Goal: Book appointment/travel/reservation

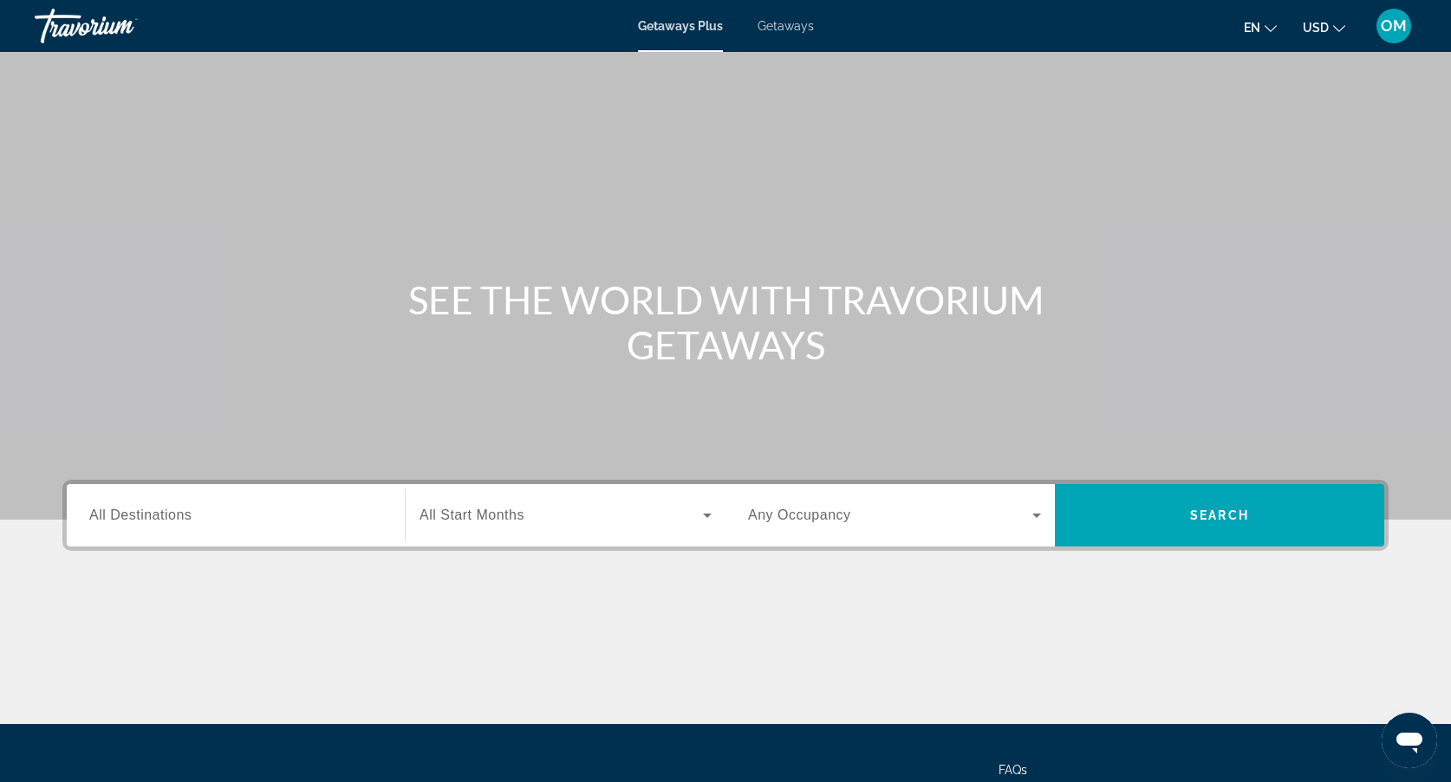
click at [192, 511] on input "Destination All Destinations" at bounding box center [235, 516] width 293 height 21
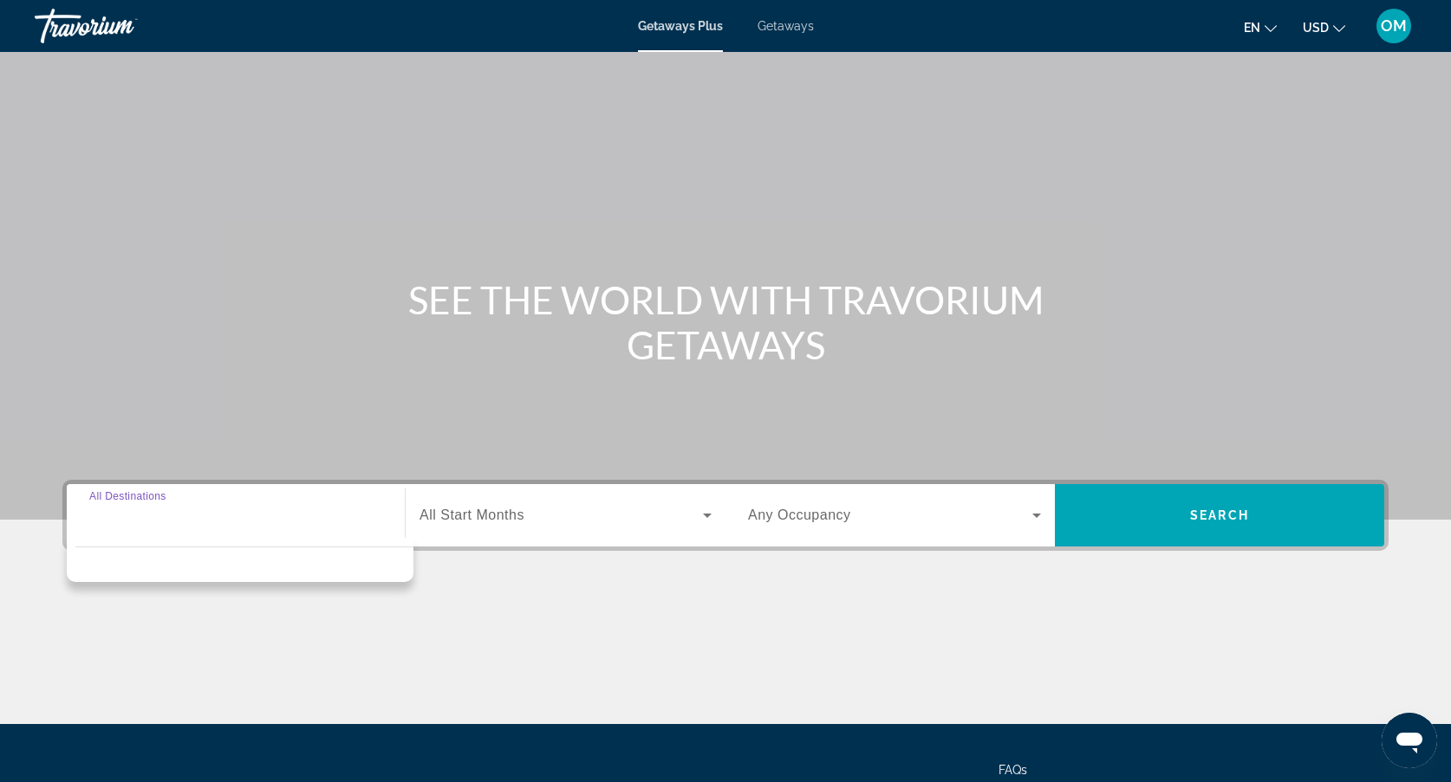
scroll to position [154, 0]
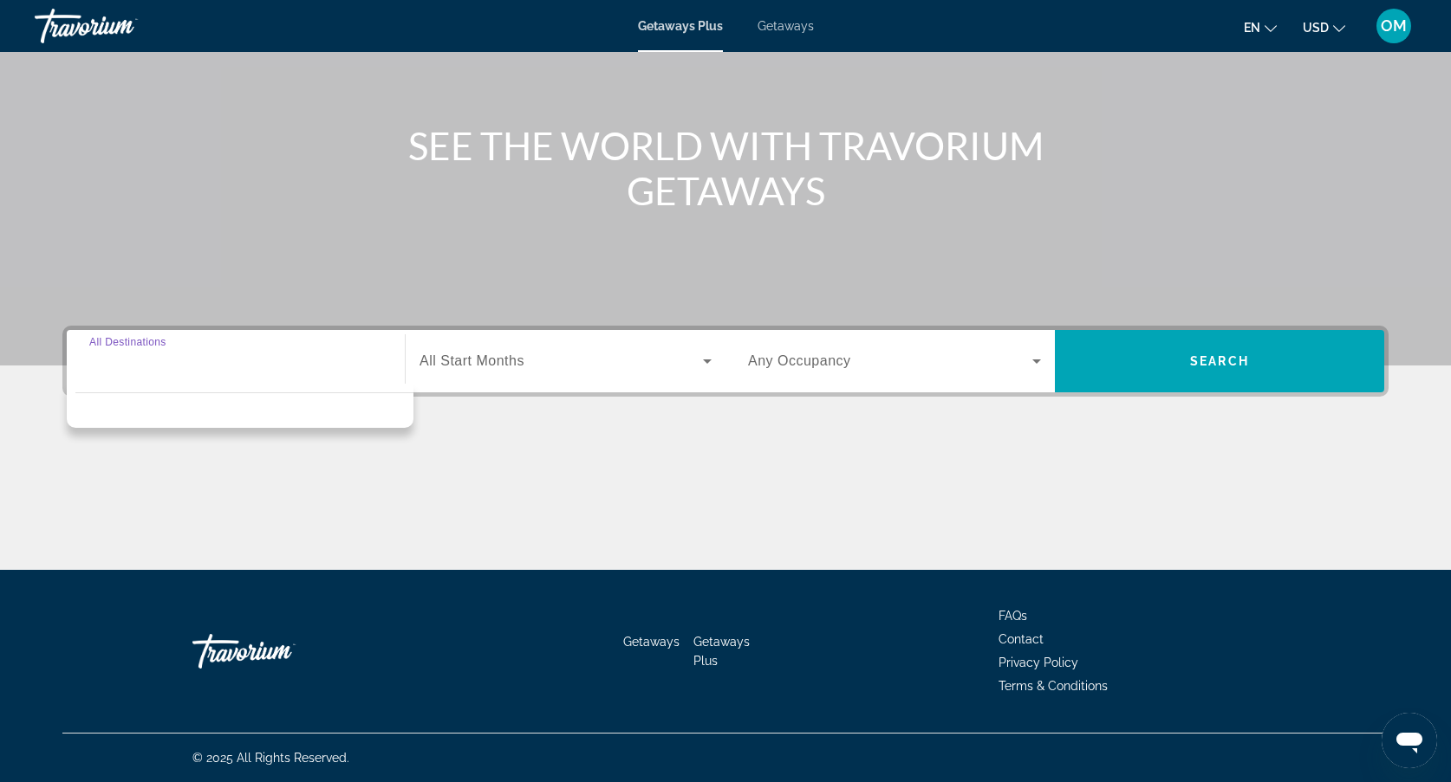
click at [503, 339] on div "Search widget" at bounding box center [565, 361] width 292 height 49
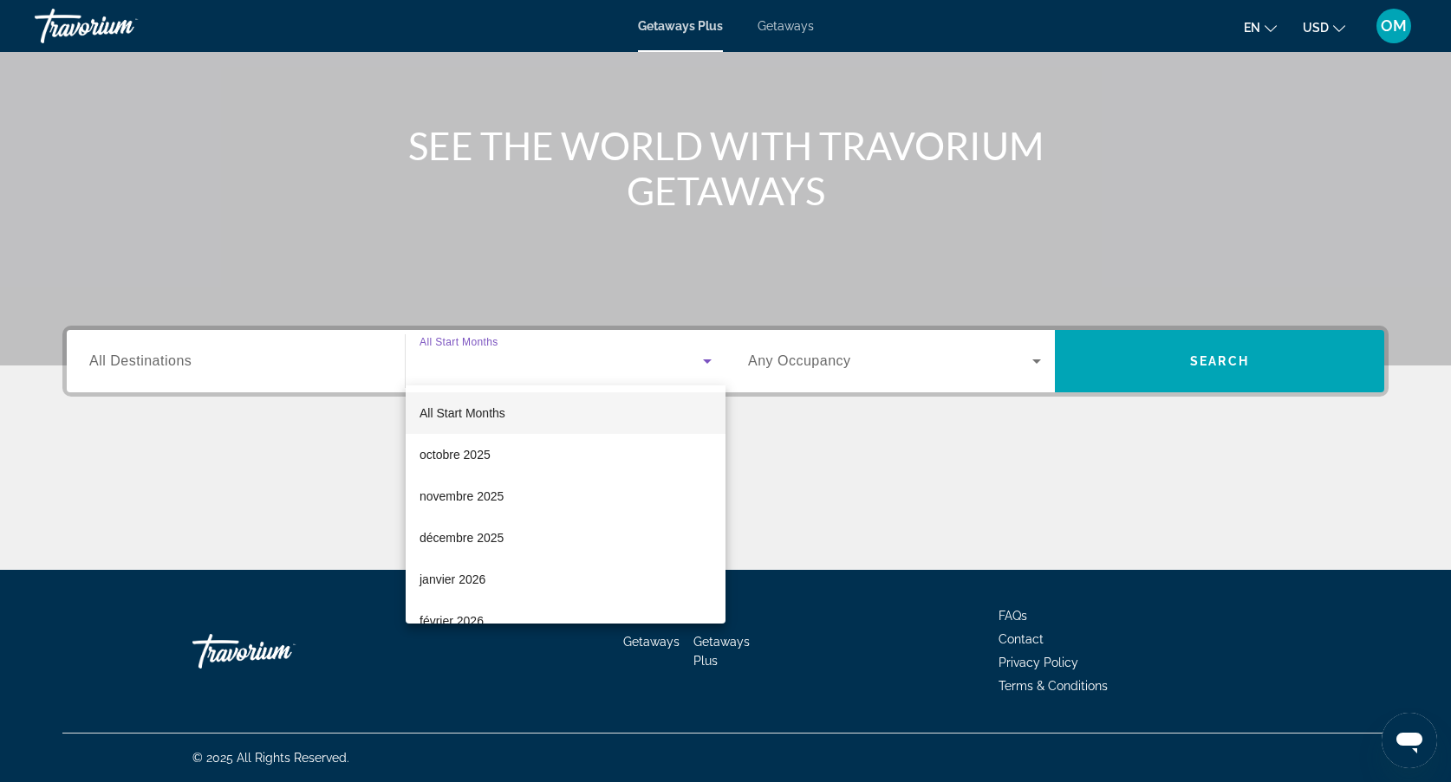
click at [774, 49] on div at bounding box center [725, 391] width 1451 height 782
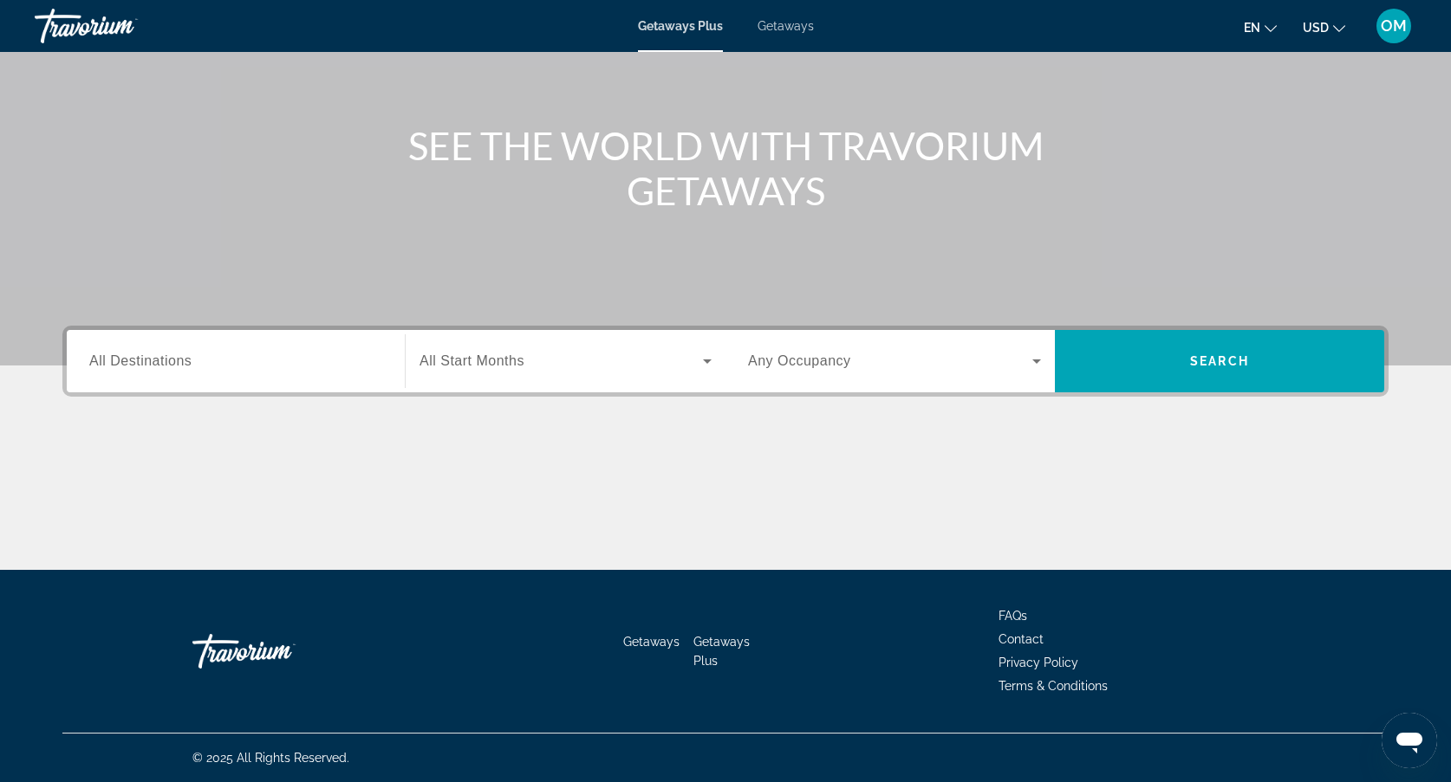
click at [774, 43] on div "Getaways Plus Getaways en English Español Français Italiano Português русский U…" at bounding box center [725, 25] width 1451 height 45
click at [774, 39] on div "Getaways Plus Getaways en English Español Français Italiano Português русский U…" at bounding box center [725, 25] width 1451 height 45
click at [787, 33] on div "Getaways Plus Getaways en English Español Français Italiano Português русский U…" at bounding box center [725, 25] width 1451 height 45
click at [782, 23] on span "Getaways" at bounding box center [785, 26] width 56 height 14
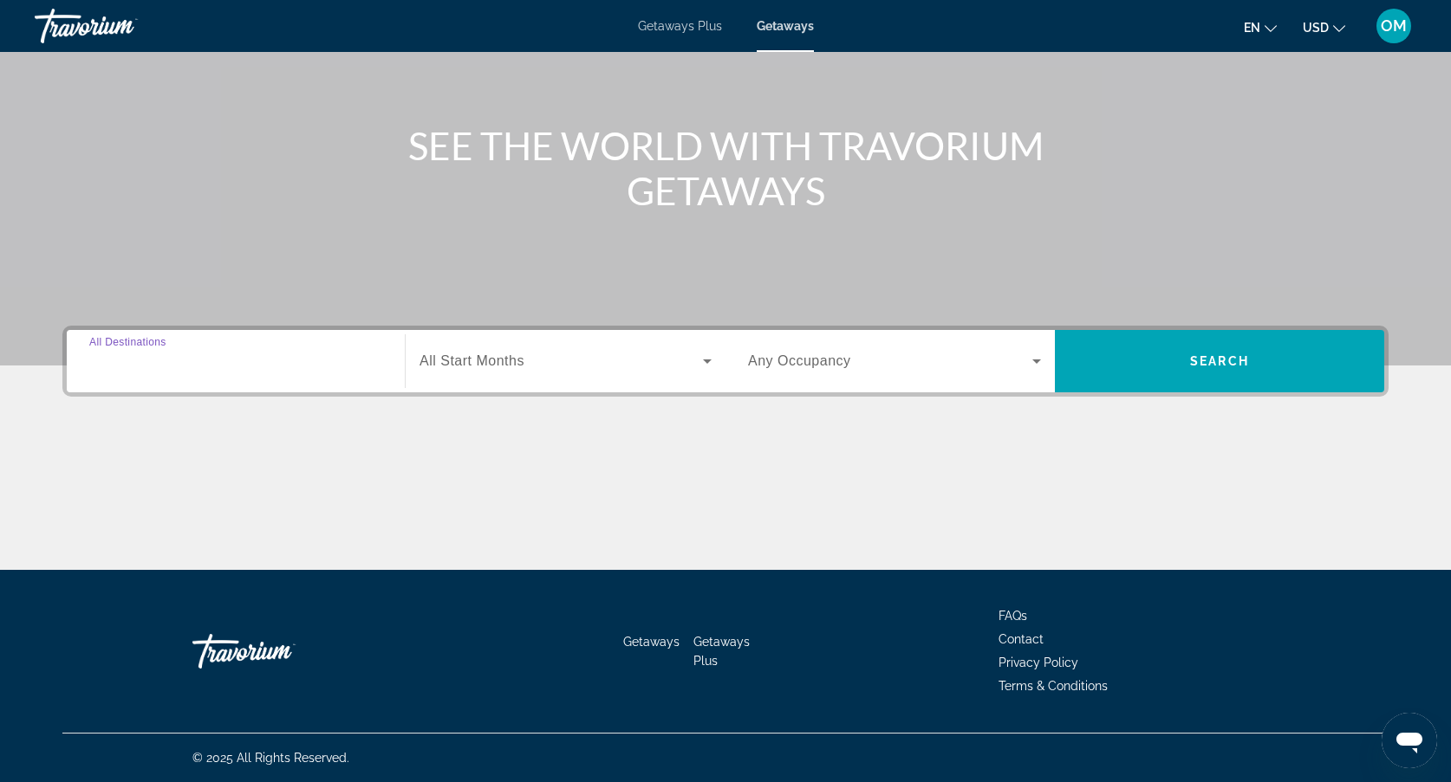
click at [381, 361] on input "Destination All Destinations" at bounding box center [235, 362] width 293 height 21
click at [467, 341] on div "Search widget" at bounding box center [565, 361] width 292 height 49
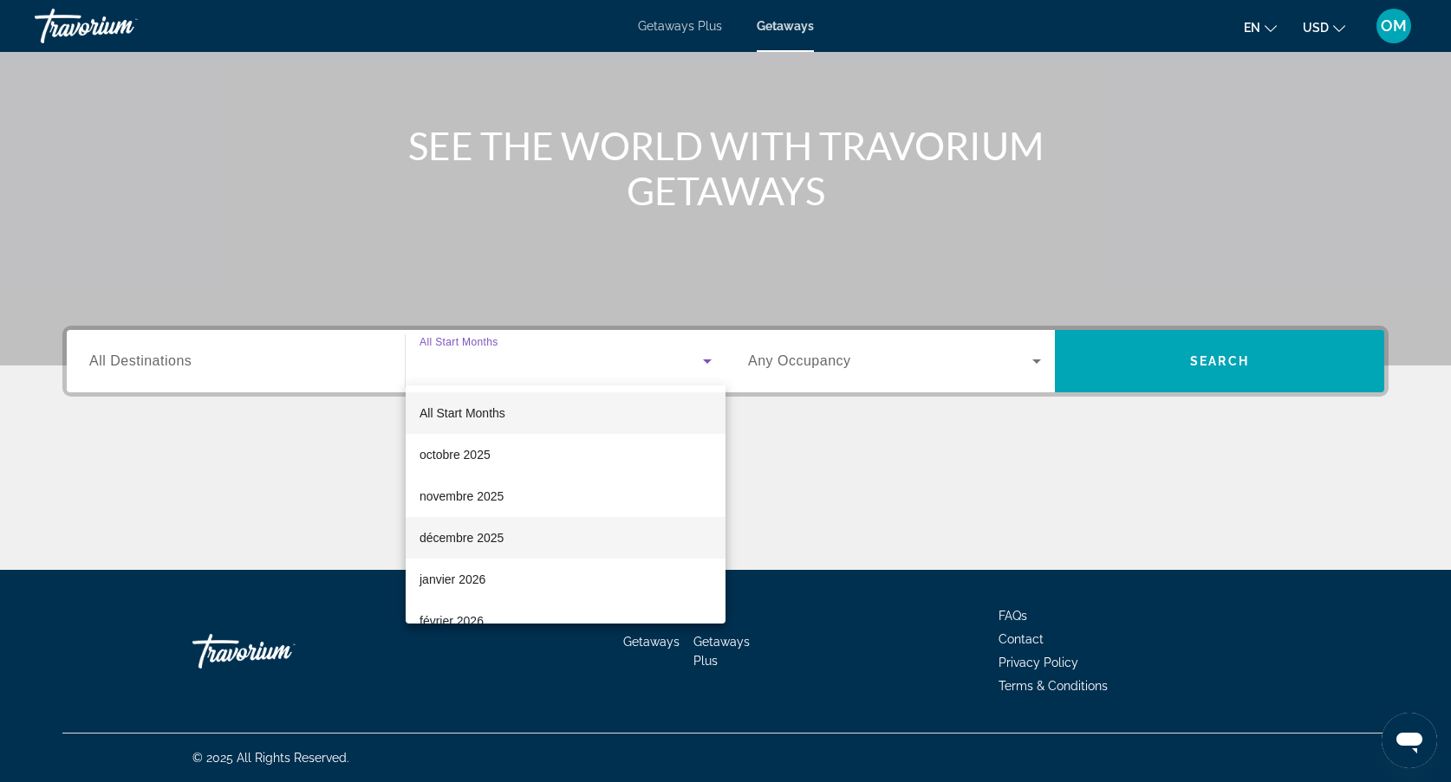
click at [474, 528] on span "décembre 2025" at bounding box center [461, 538] width 84 height 21
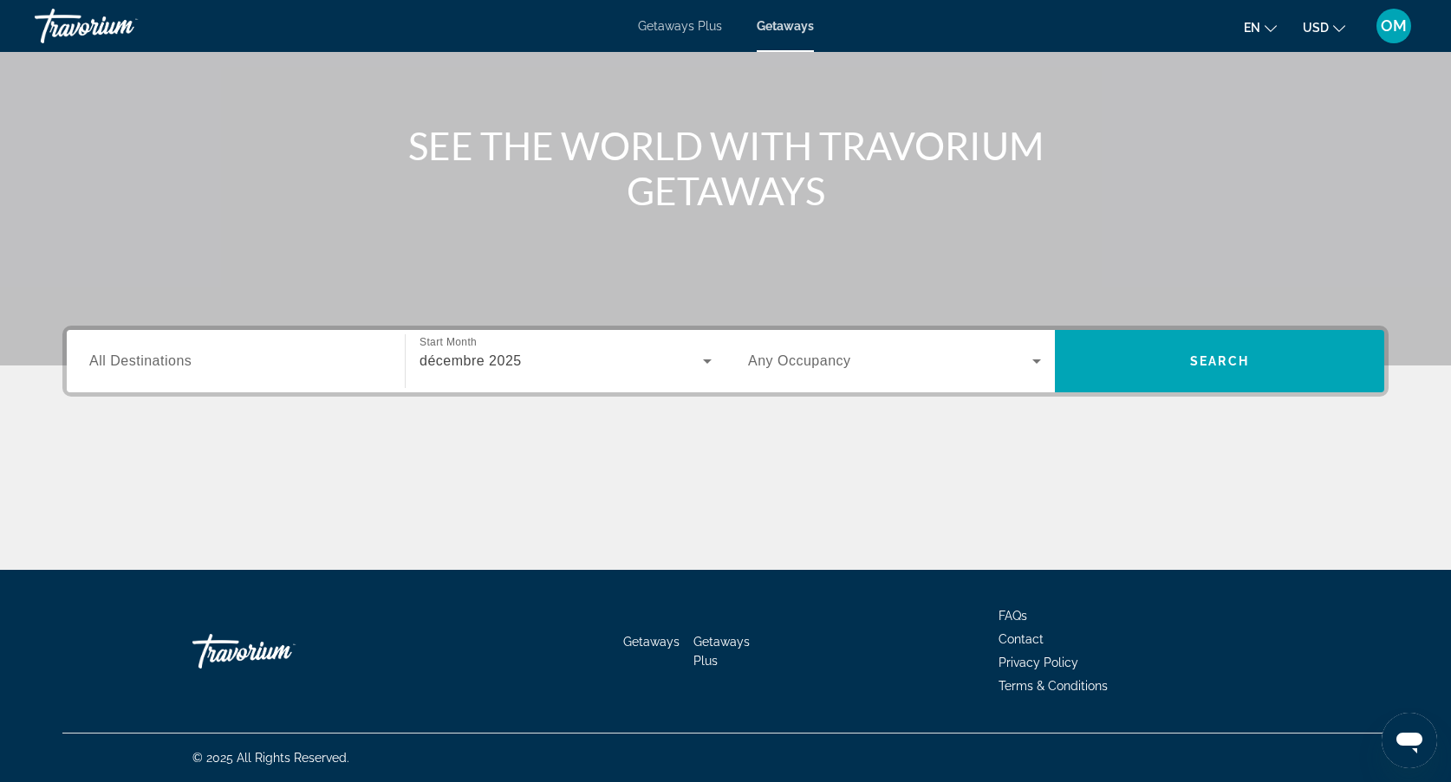
click at [815, 379] on div "Search widget" at bounding box center [894, 361] width 293 height 49
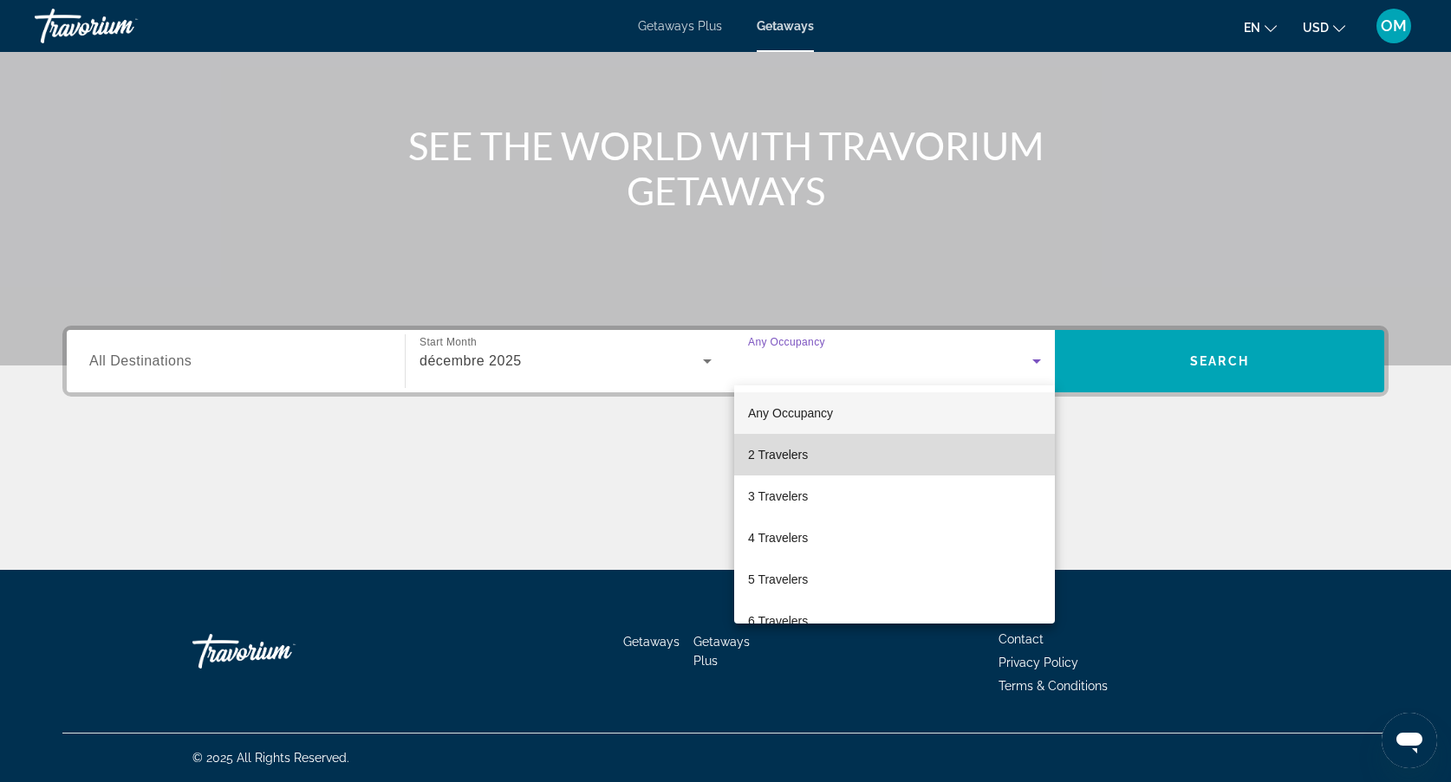
click at [809, 439] on mat-option "2 Travelers" at bounding box center [894, 455] width 321 height 42
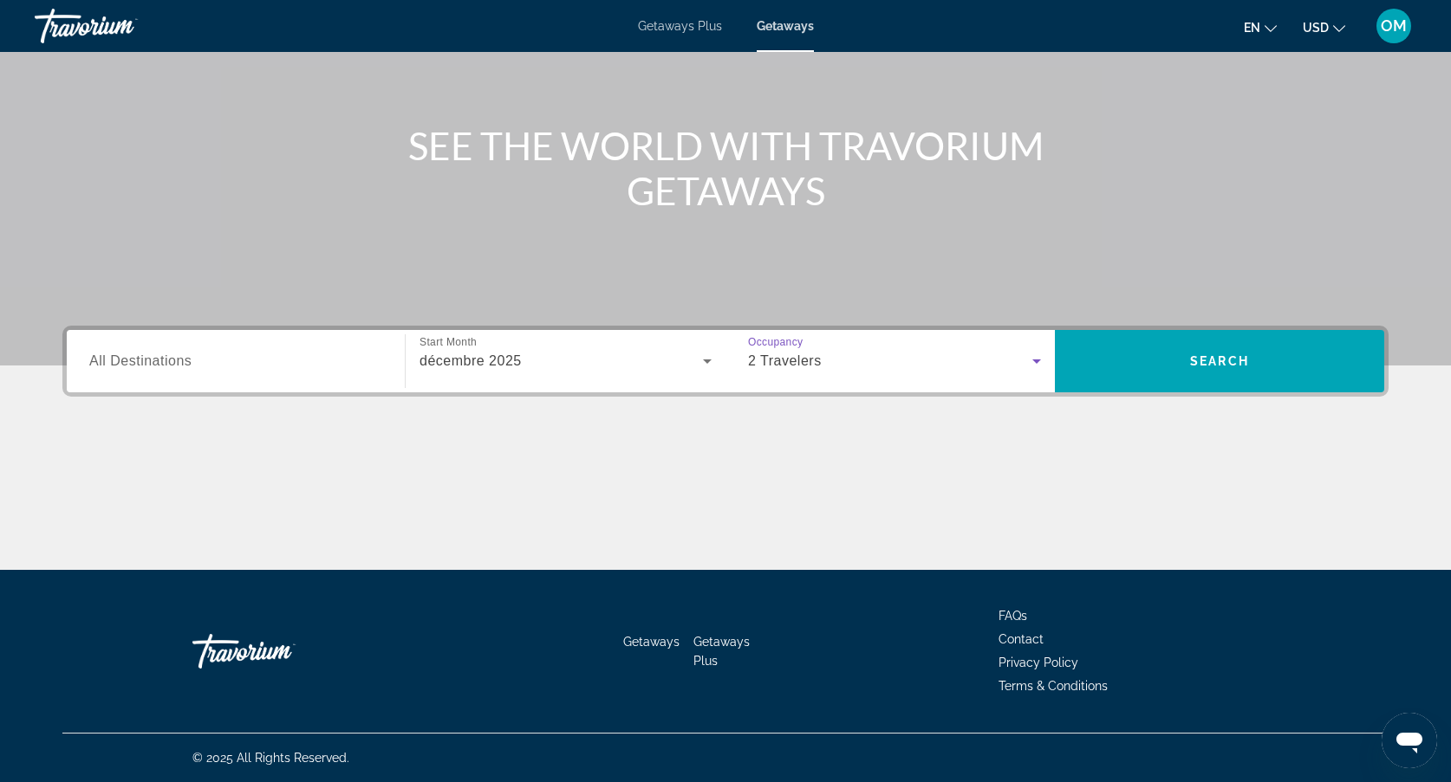
click at [306, 373] on div "Search widget" at bounding box center [235, 361] width 293 height 49
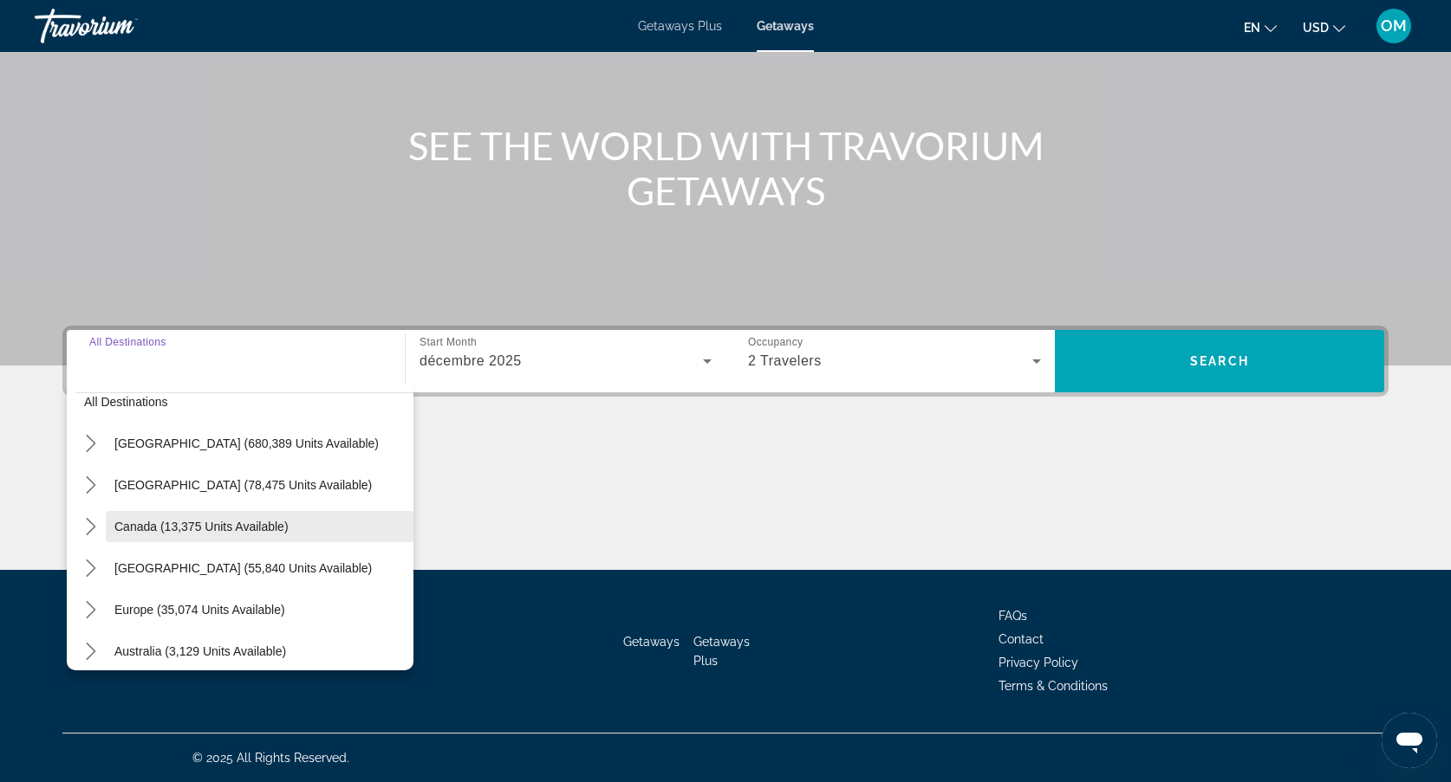
scroll to position [27, 0]
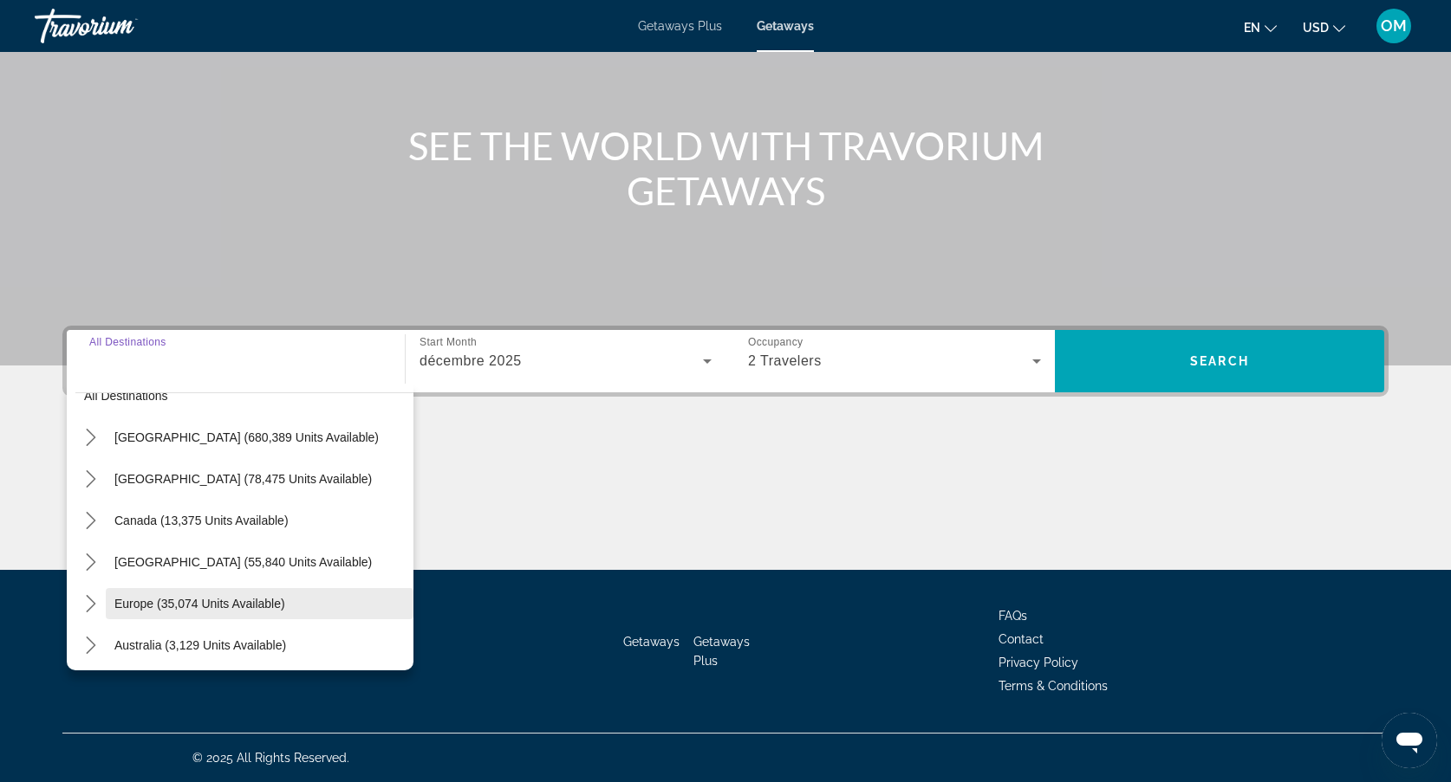
click at [237, 607] on span "Europe (35,074 units available)" at bounding box center [199, 604] width 171 height 14
type input "**********"
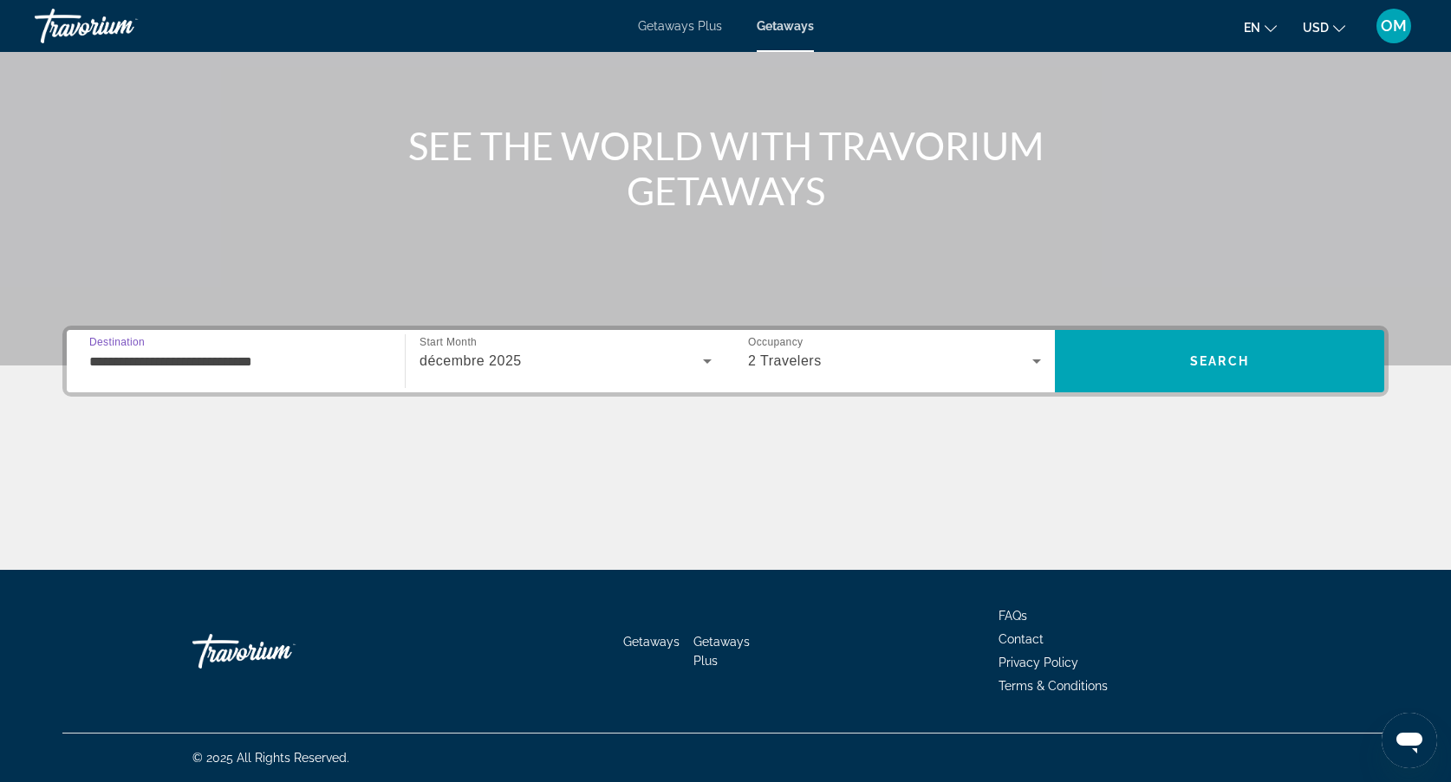
click at [1190, 326] on div "**********" at bounding box center [725, 361] width 1326 height 71
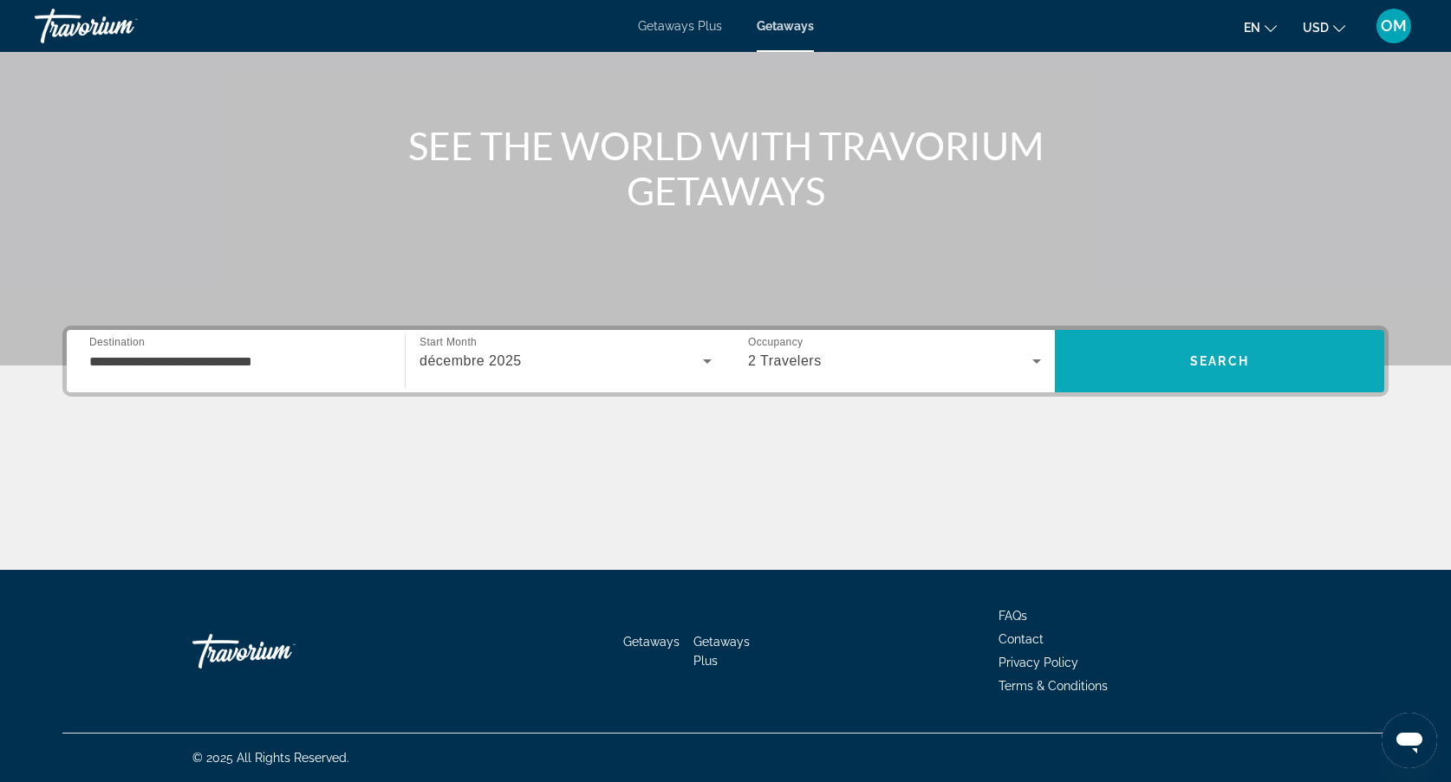
click at [1183, 344] on span "Search" at bounding box center [1219, 362] width 329 height 42
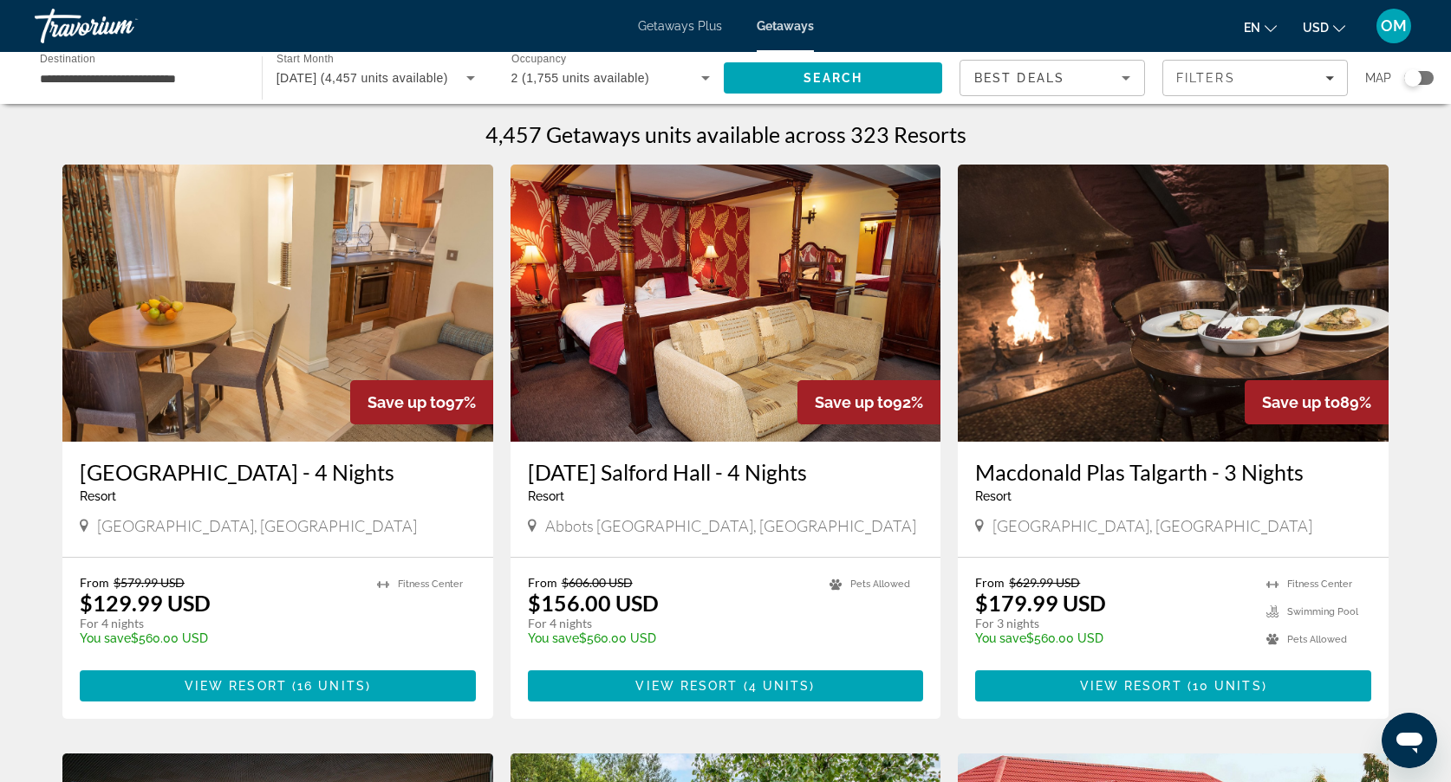
click at [1418, 87] on div "Map" at bounding box center [1399, 78] width 68 height 36
click at [1417, 82] on div "Search widget" at bounding box center [1412, 77] width 17 height 17
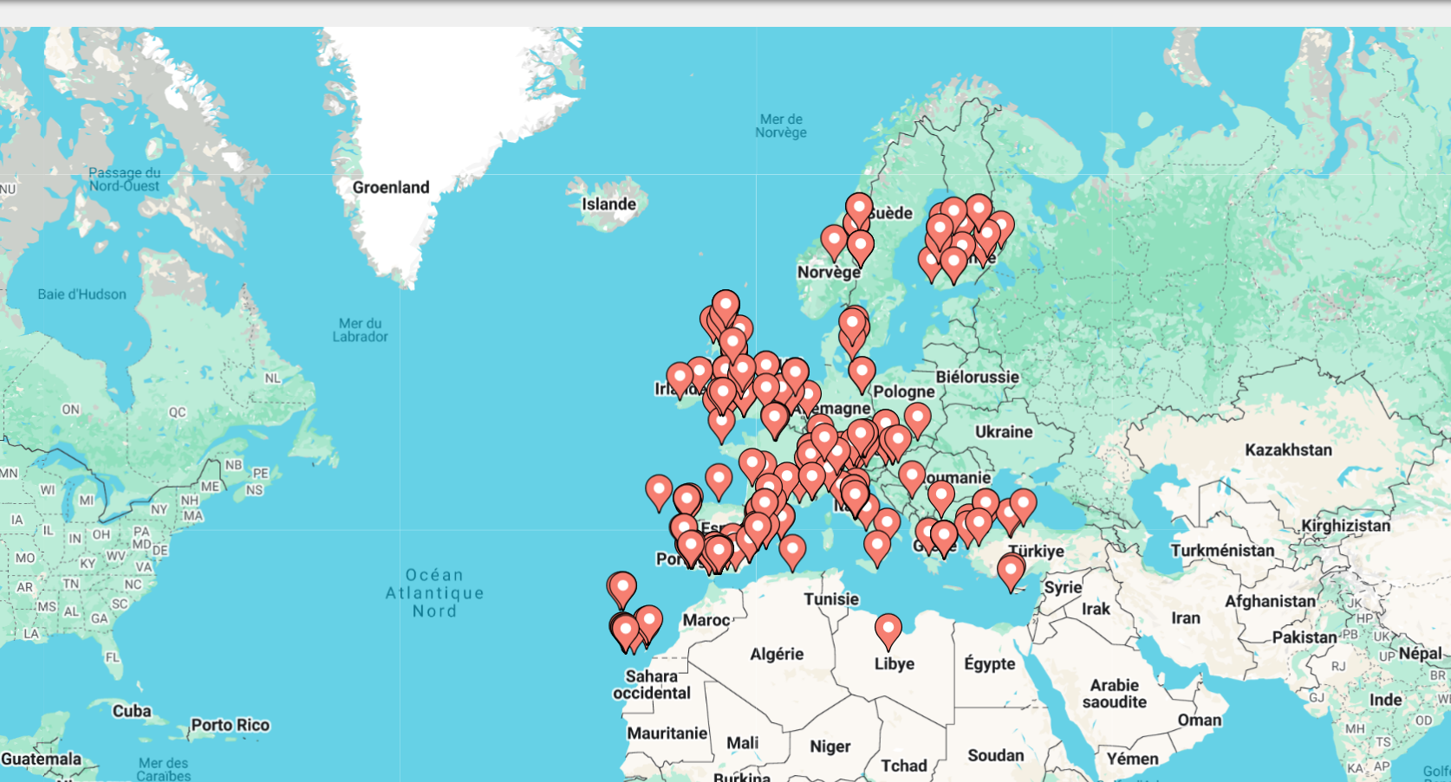
drag, startPoint x: 648, startPoint y: 88, endPoint x: 626, endPoint y: 209, distance: 123.4
click at [626, 209] on div "Pour activer le glissement avec le clavier, appuyez sur Alt+Entrée. Une fois ce…" at bounding box center [725, 381] width 1326 height 520
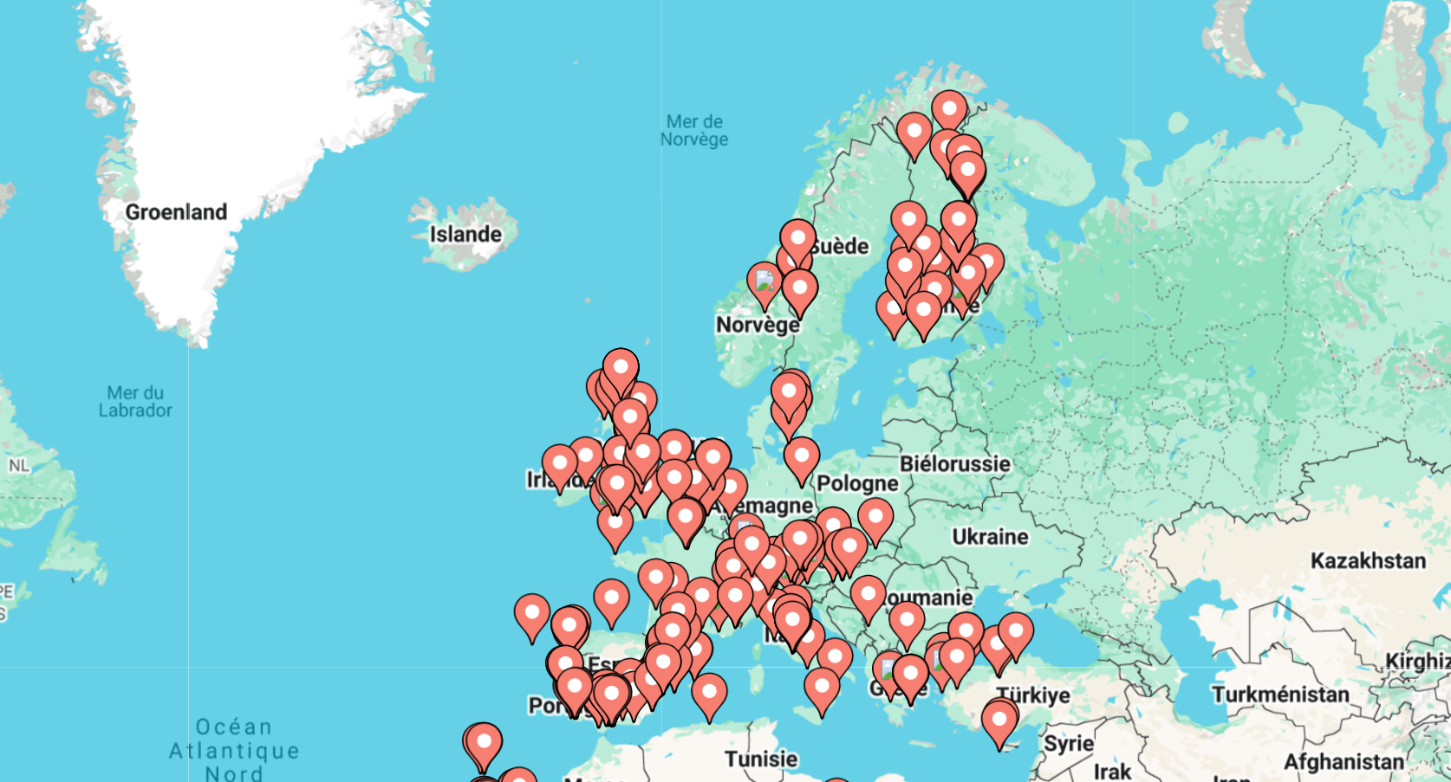
drag, startPoint x: 475, startPoint y: 82, endPoint x: 465, endPoint y: 153, distance: 70.8
click at [990, 269] on gmp-advanced-marker "Main content" at bounding box center [998, 282] width 17 height 26
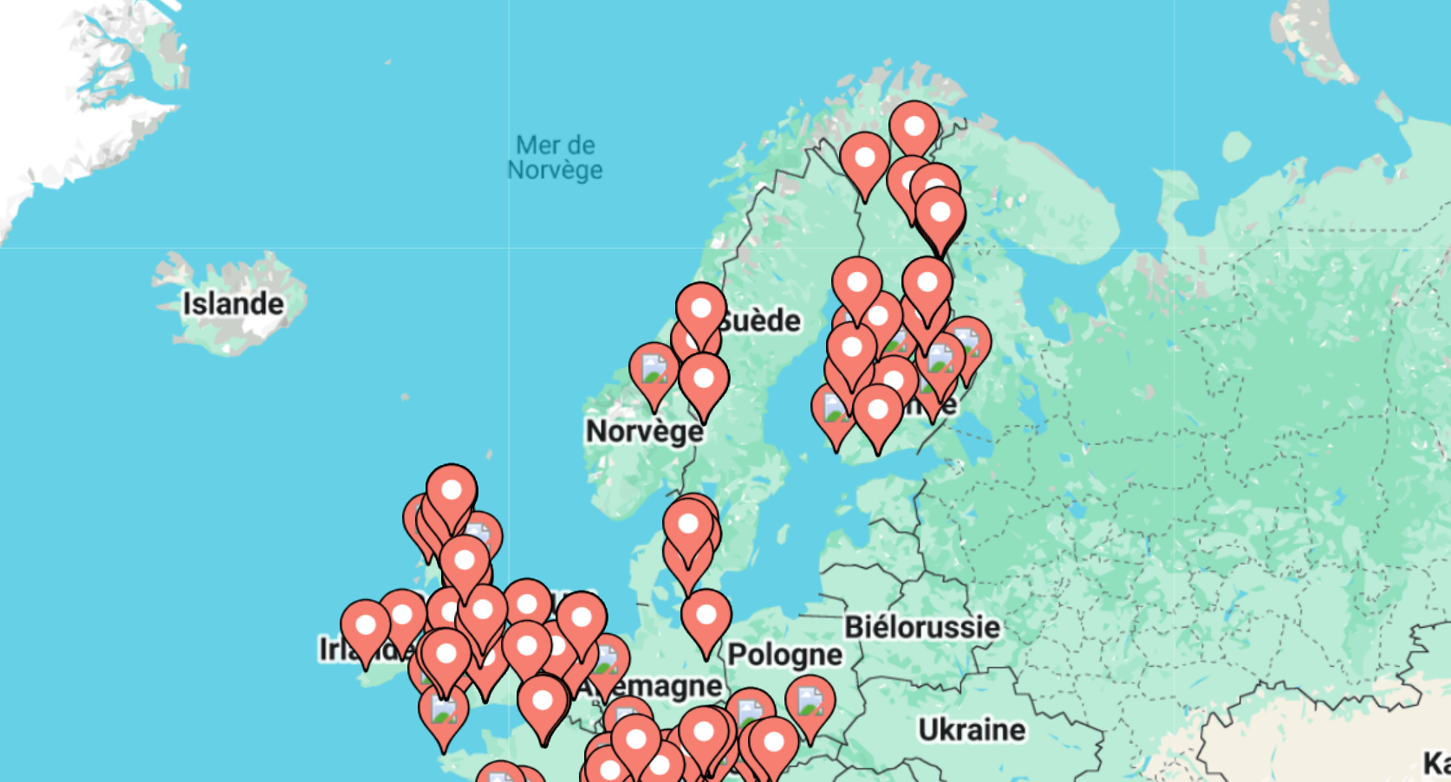
click at [977, 258] on image "Main content" at bounding box center [982, 263] width 10 height 10
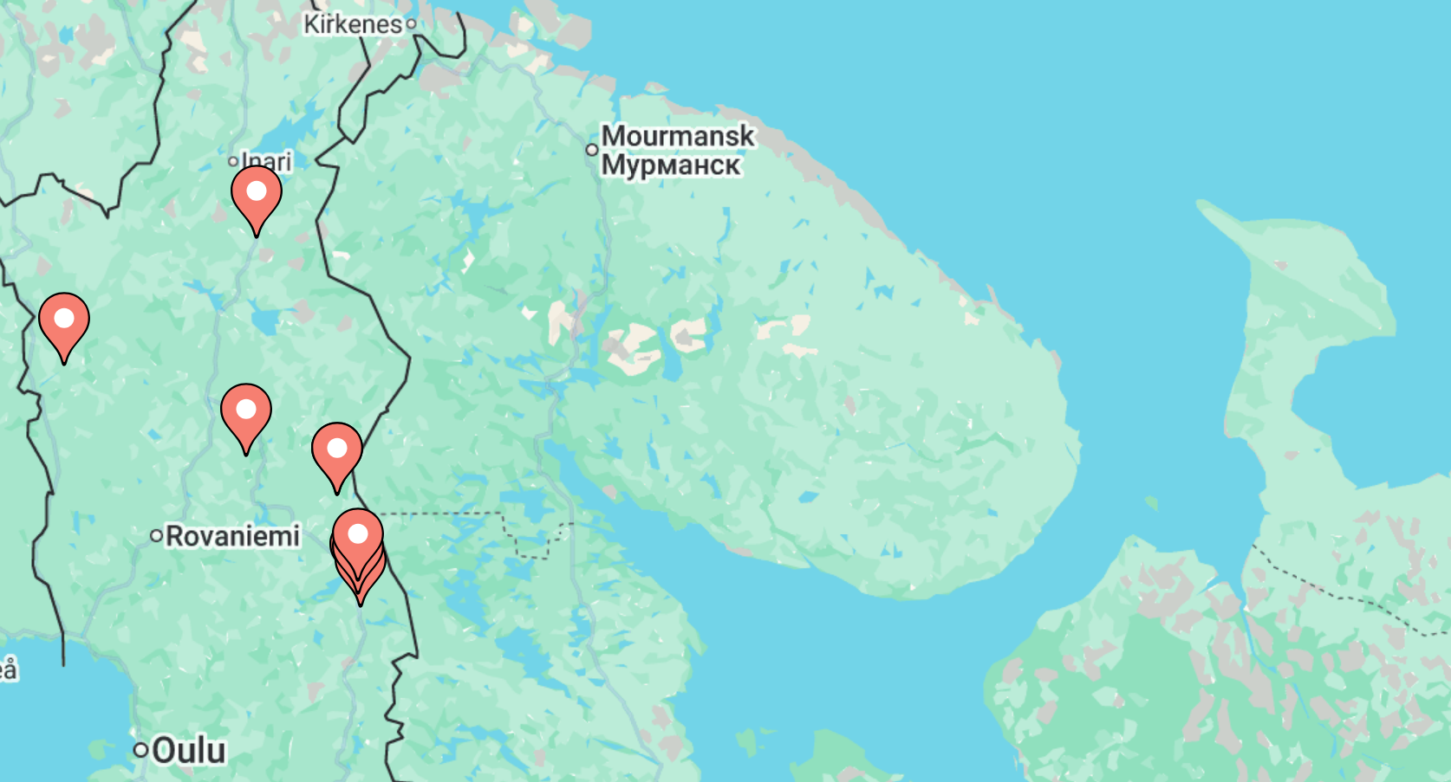
drag, startPoint x: 172, startPoint y: 122, endPoint x: 278, endPoint y: 87, distance: 112.3
click at [277, 121] on div "Pour activer le glissement avec le clavier, appuyez sur Alt+Entrée. Une fois ce…" at bounding box center [725, 381] width 1326 height 520
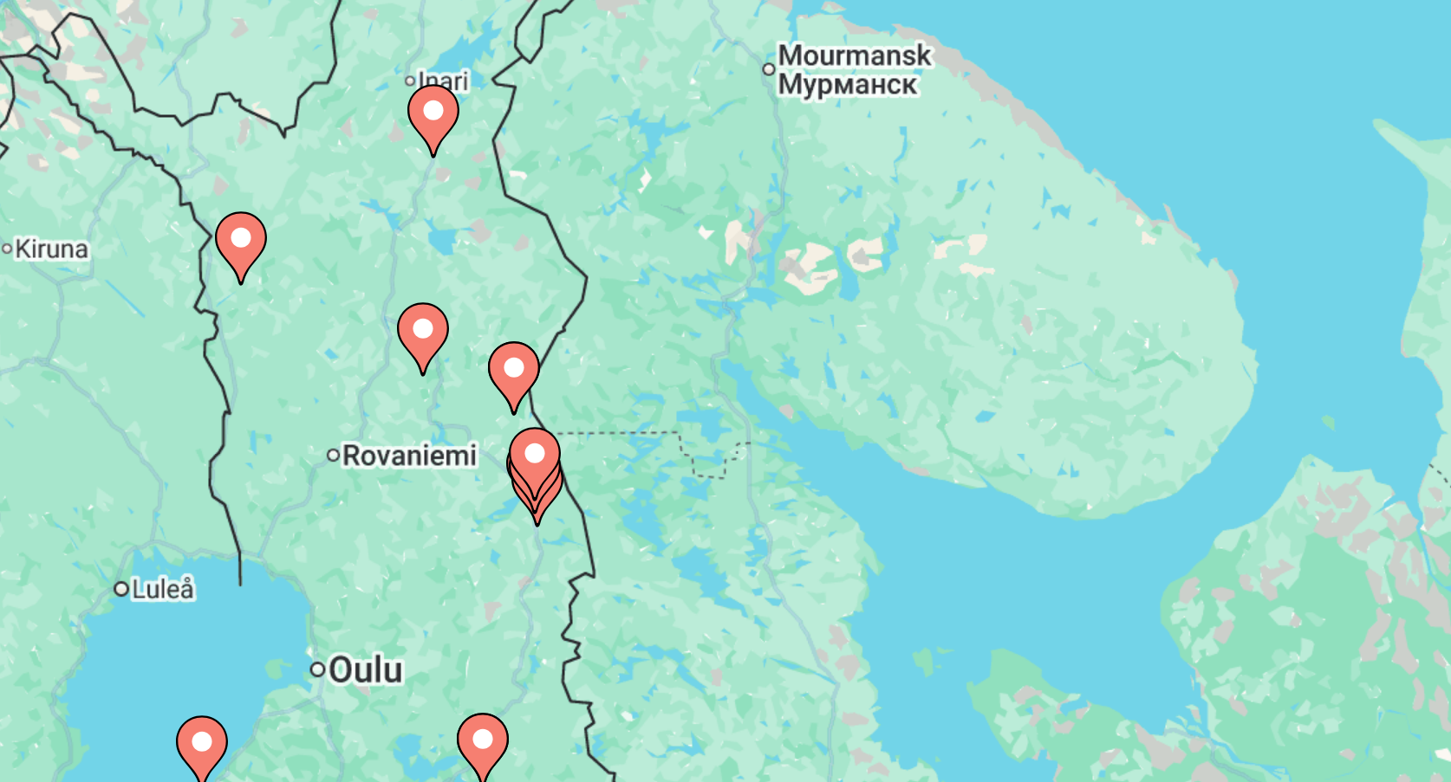
click at [807, 230] on icon "Main content" at bounding box center [815, 241] width 16 height 23
type input "**********"
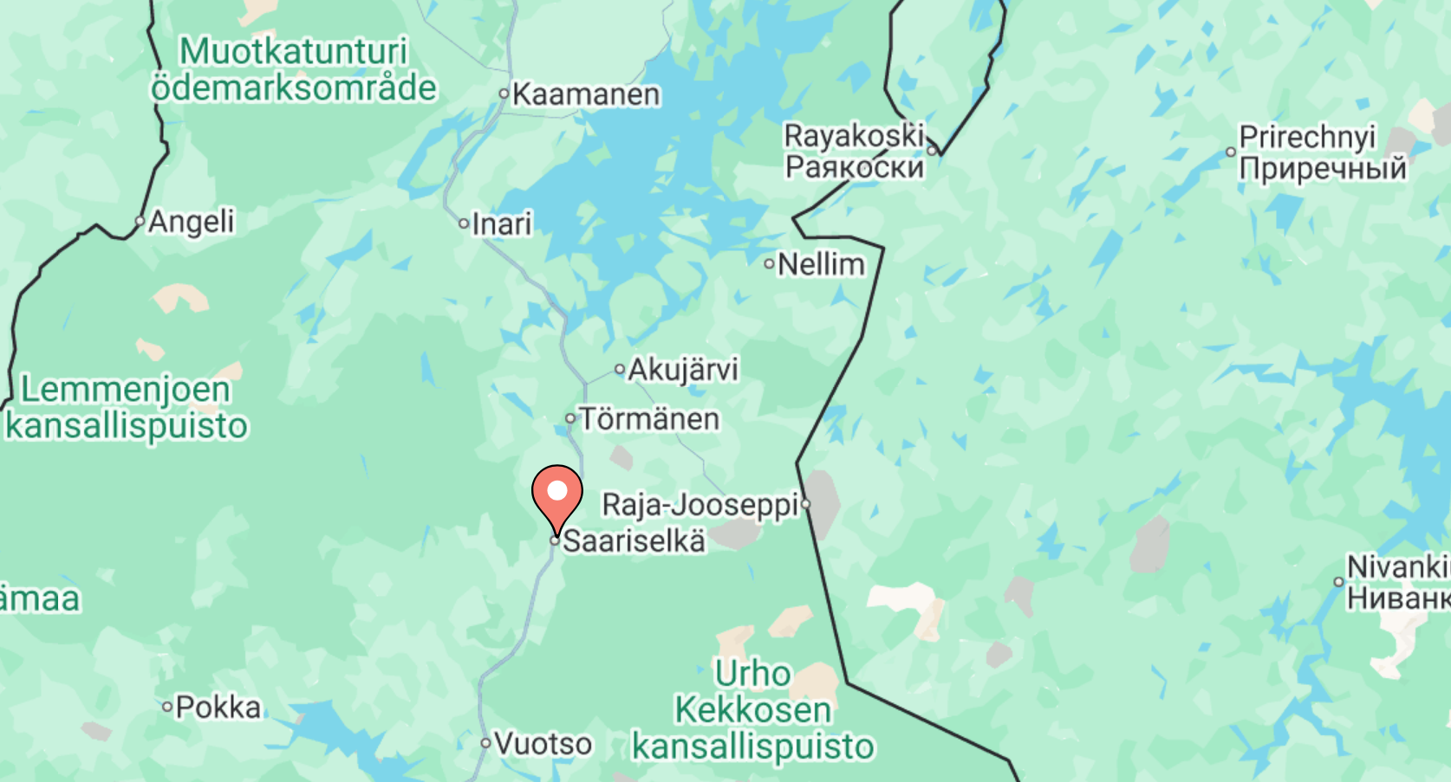
click at [717, 357] on icon "Main content" at bounding box center [725, 368] width 16 height 23
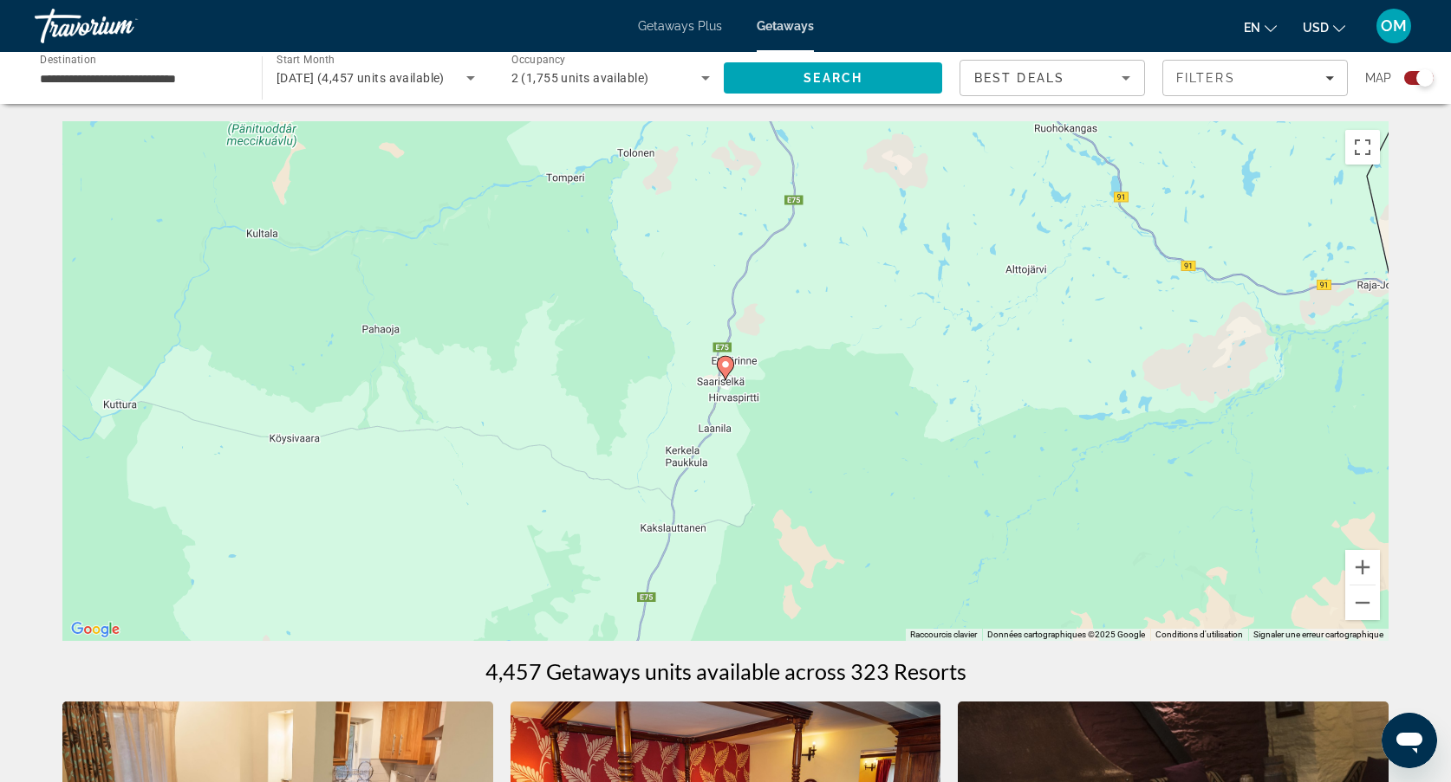
click at [703, 469] on div "Pour naviguer, appuyez sur les touches fléchées. Pour activer le glissement ave…" at bounding box center [725, 381] width 1326 height 520
drag, startPoint x: 554, startPoint y: 669, endPoint x: 594, endPoint y: 460, distance: 212.6
click at [730, 368] on image "Main content" at bounding box center [725, 365] width 10 height 10
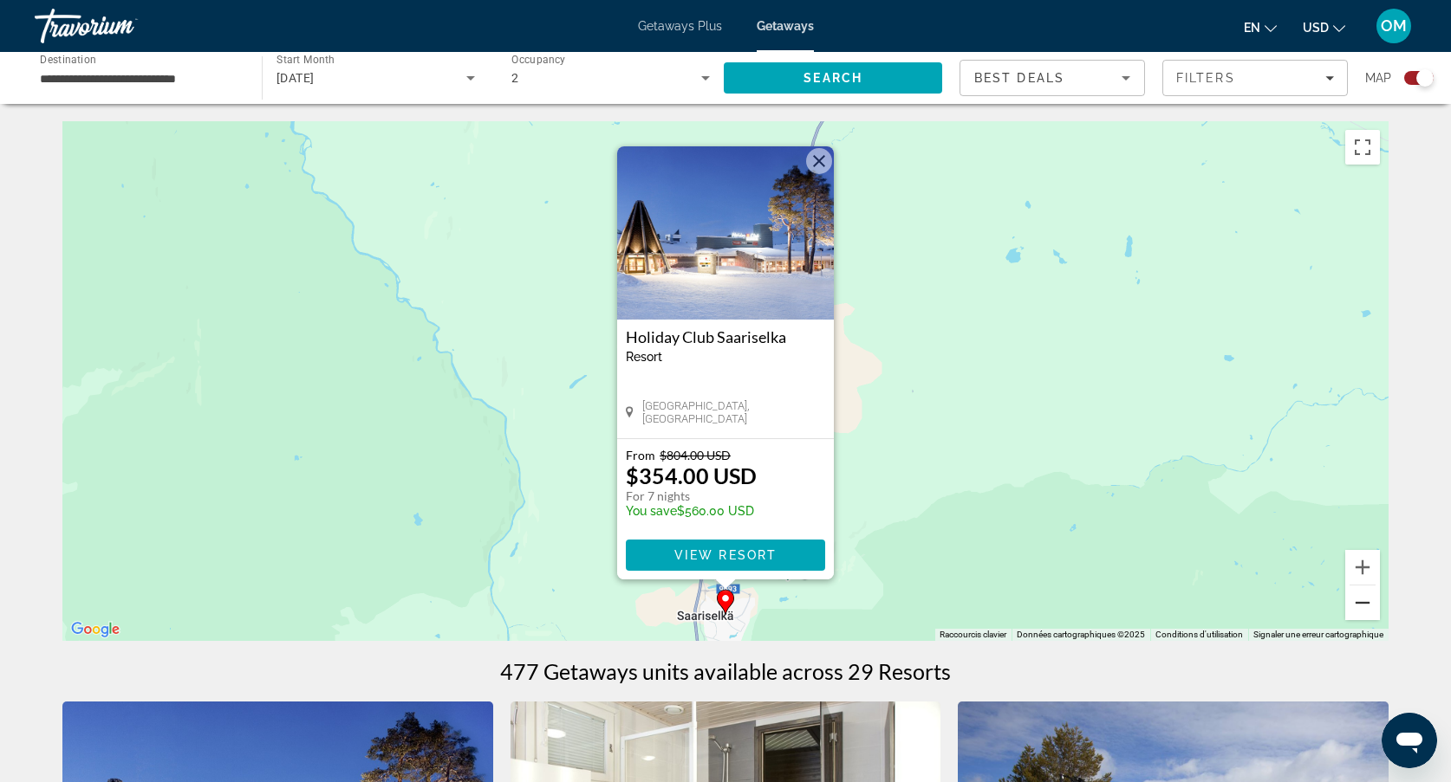
click at [1360, 603] on button "Zoom arrière" at bounding box center [1362, 603] width 35 height 35
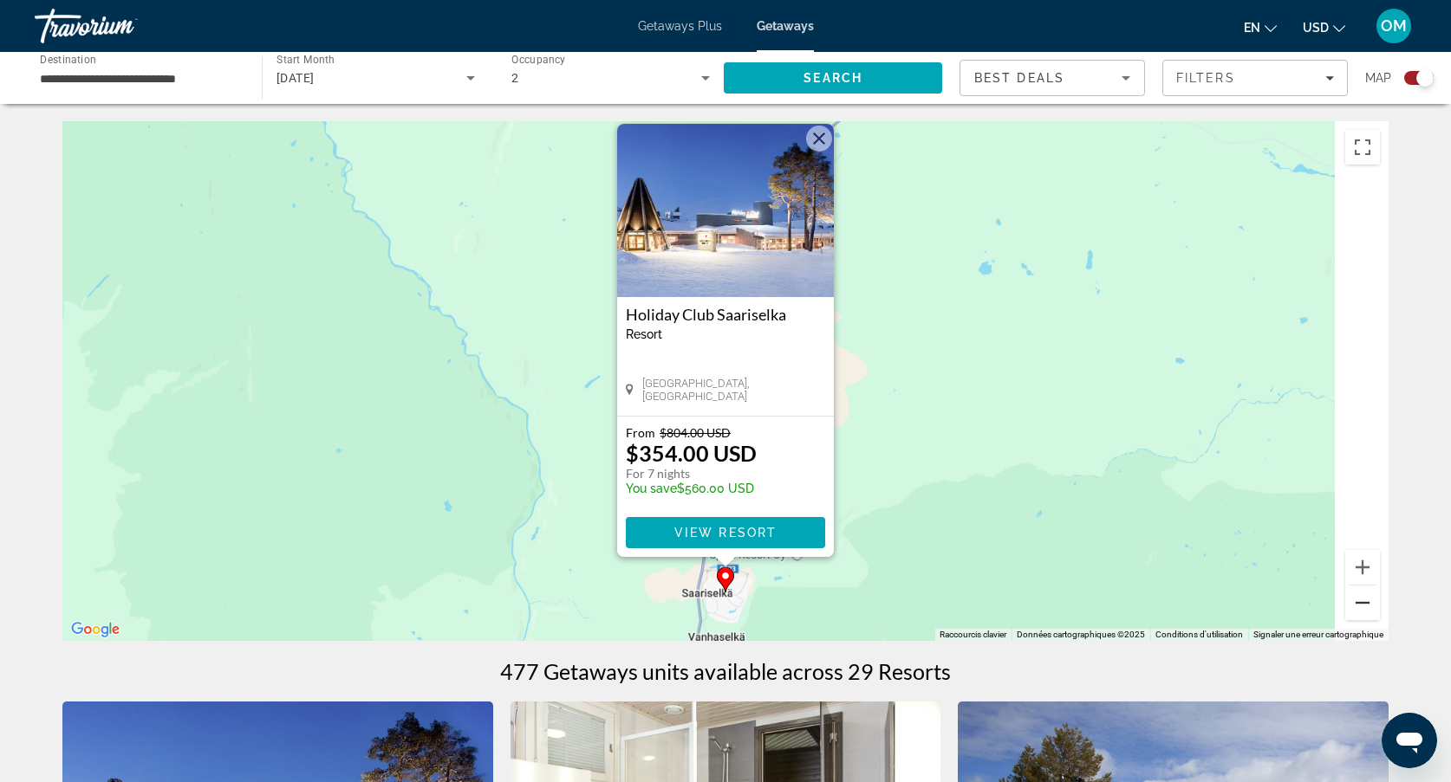
click at [1360, 603] on button "Zoom arrière" at bounding box center [1362, 603] width 35 height 35
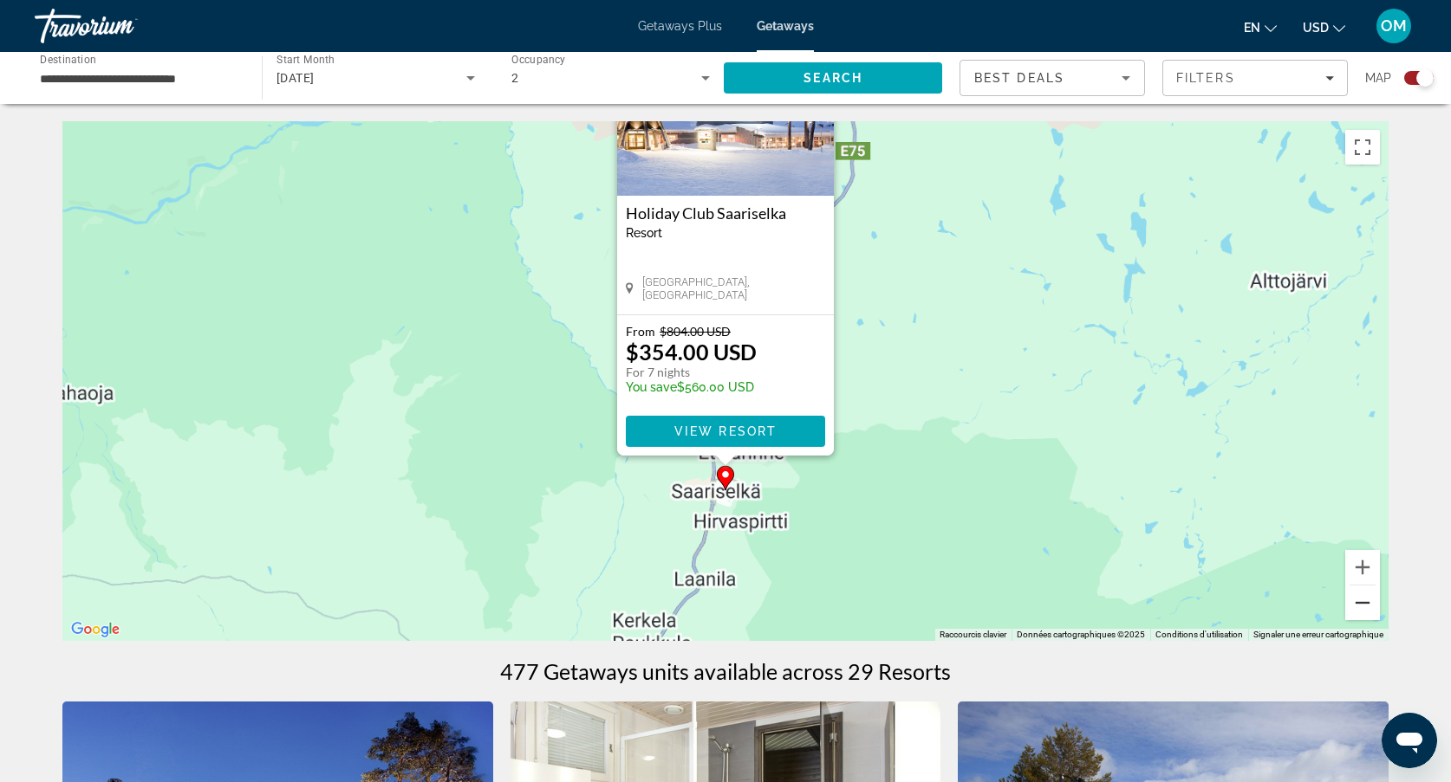
click at [1360, 603] on button "Zoom arrière" at bounding box center [1362, 603] width 35 height 35
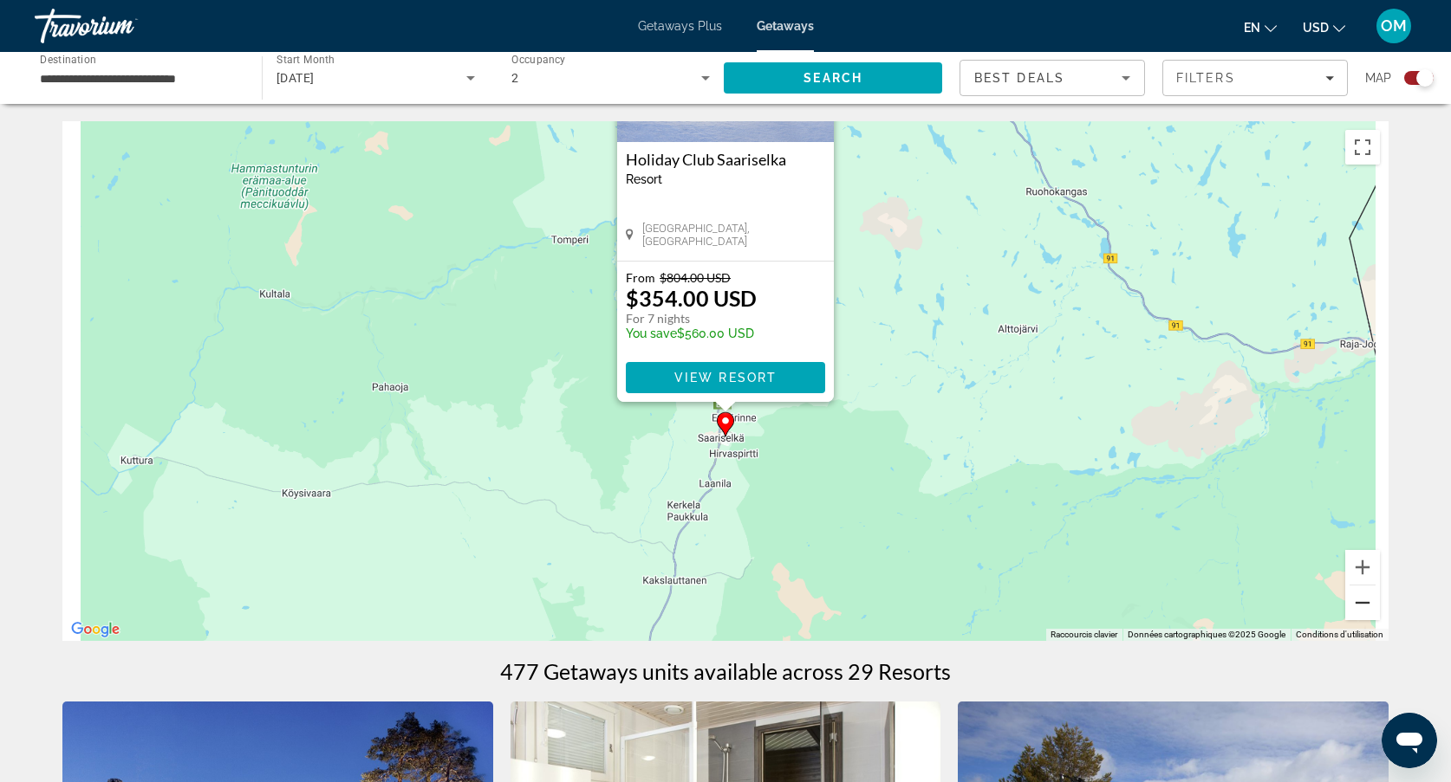
click at [1360, 603] on button "Zoom arrière" at bounding box center [1362, 603] width 35 height 35
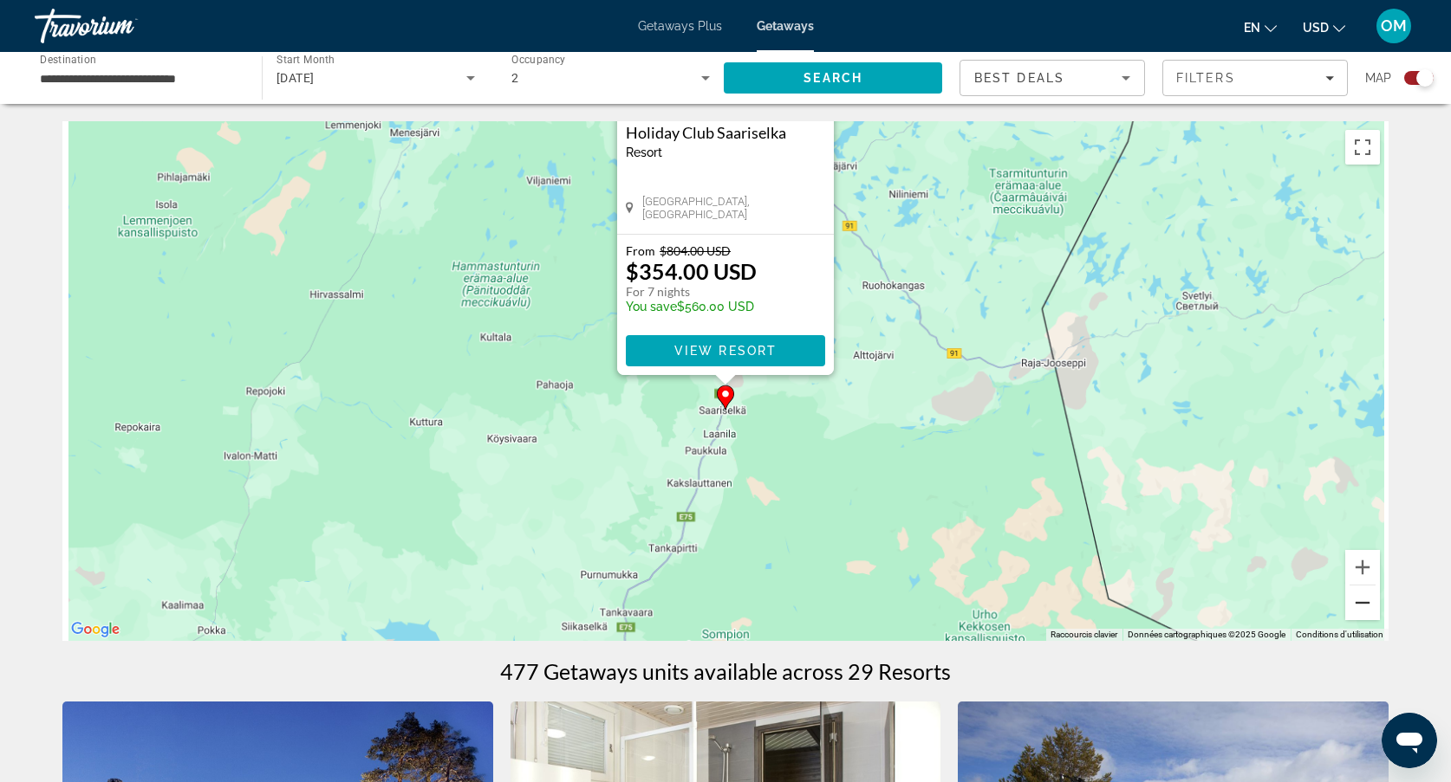
click at [1360, 603] on button "Zoom arrière" at bounding box center [1362, 603] width 35 height 35
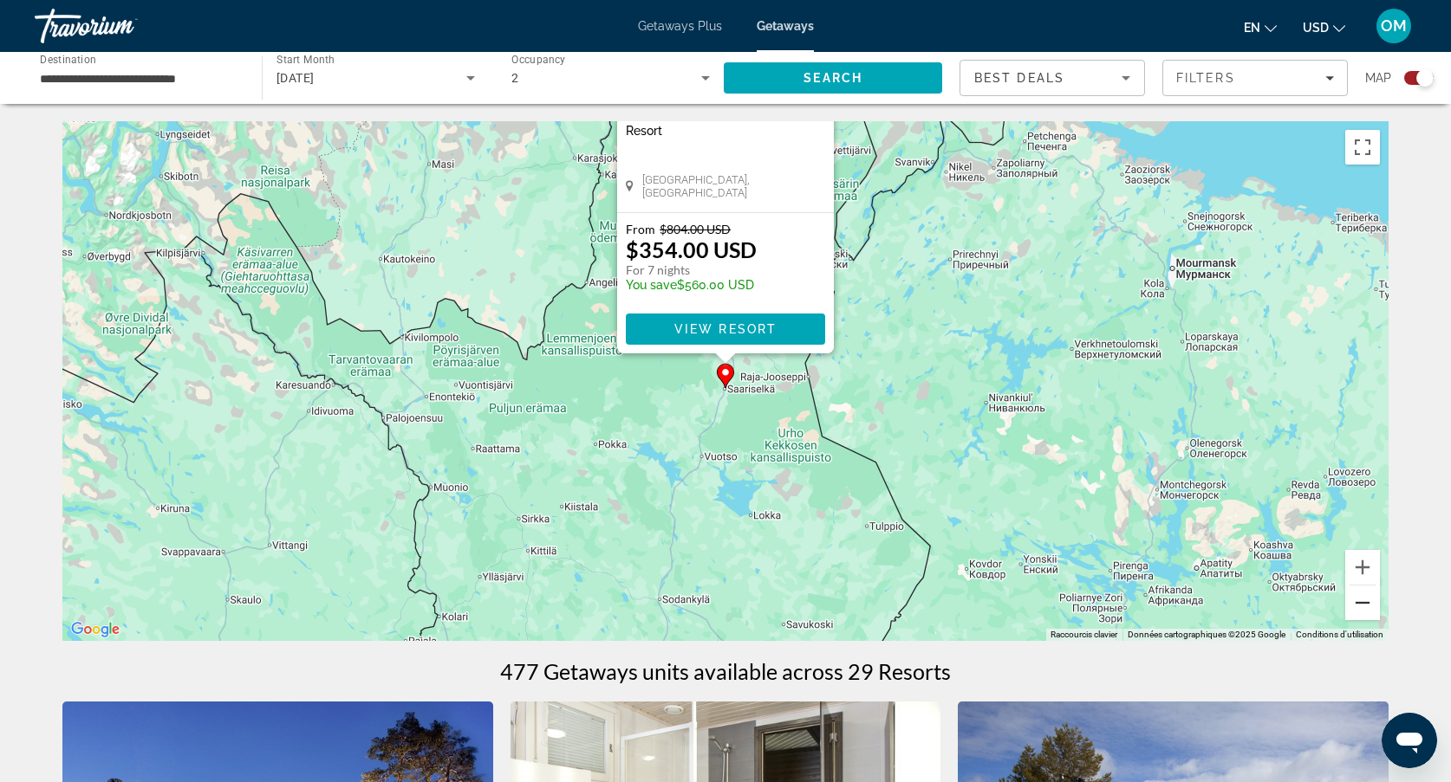
click at [1360, 604] on button "Zoom arrière" at bounding box center [1362, 603] width 35 height 35
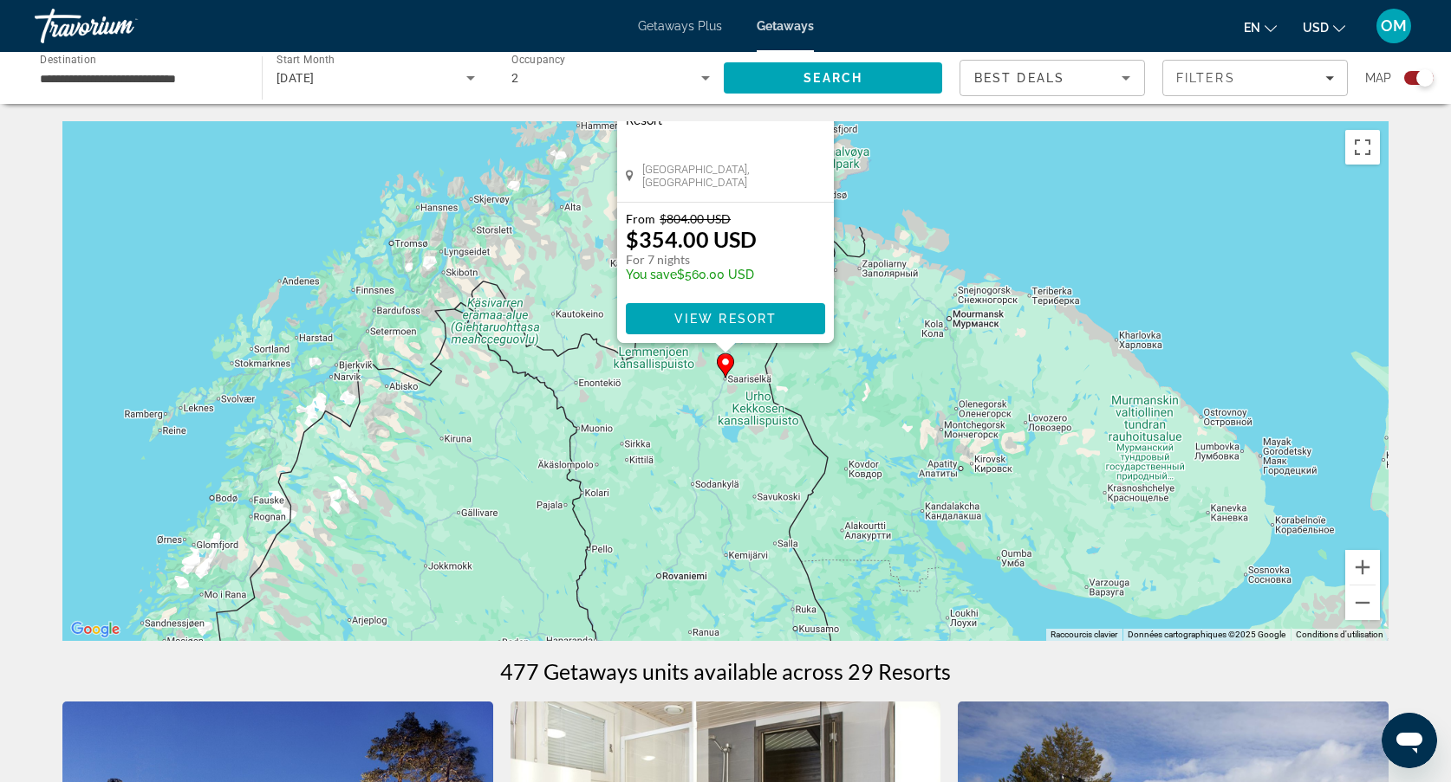
drag, startPoint x: 808, startPoint y: 579, endPoint x: 906, endPoint y: 239, distance: 353.3
click at [890, 264] on div "Pour activer le glissement avec le clavier, appuyez sur Alt+Entrée. Une fois ce…" at bounding box center [725, 381] width 1326 height 520
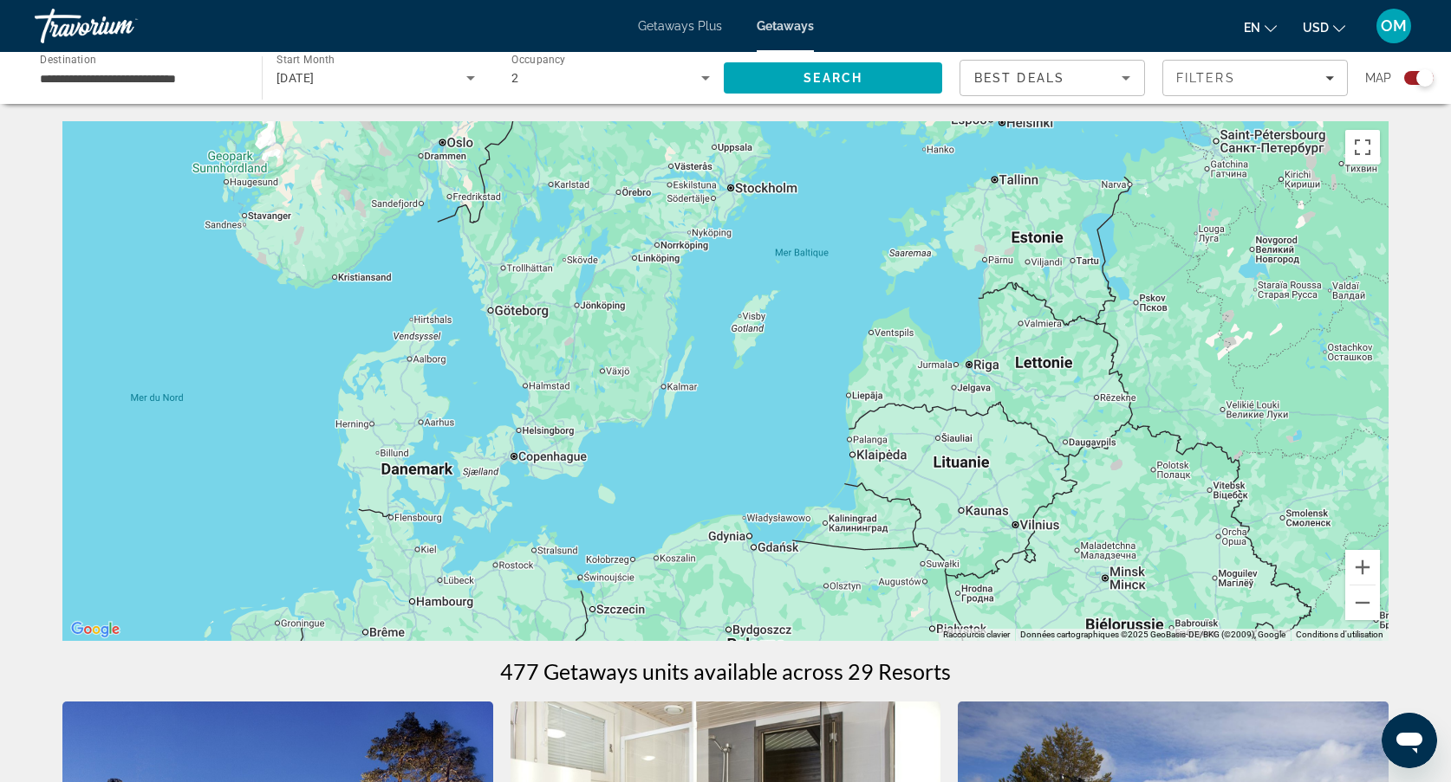
drag, startPoint x: 773, startPoint y: 301, endPoint x: 905, endPoint y: 142, distance: 206.1
click at [906, 142] on div "Pour activer le glissement avec le clavier, appuyez sur Alt+Entrée. Une fois ce…" at bounding box center [725, 381] width 1326 height 520
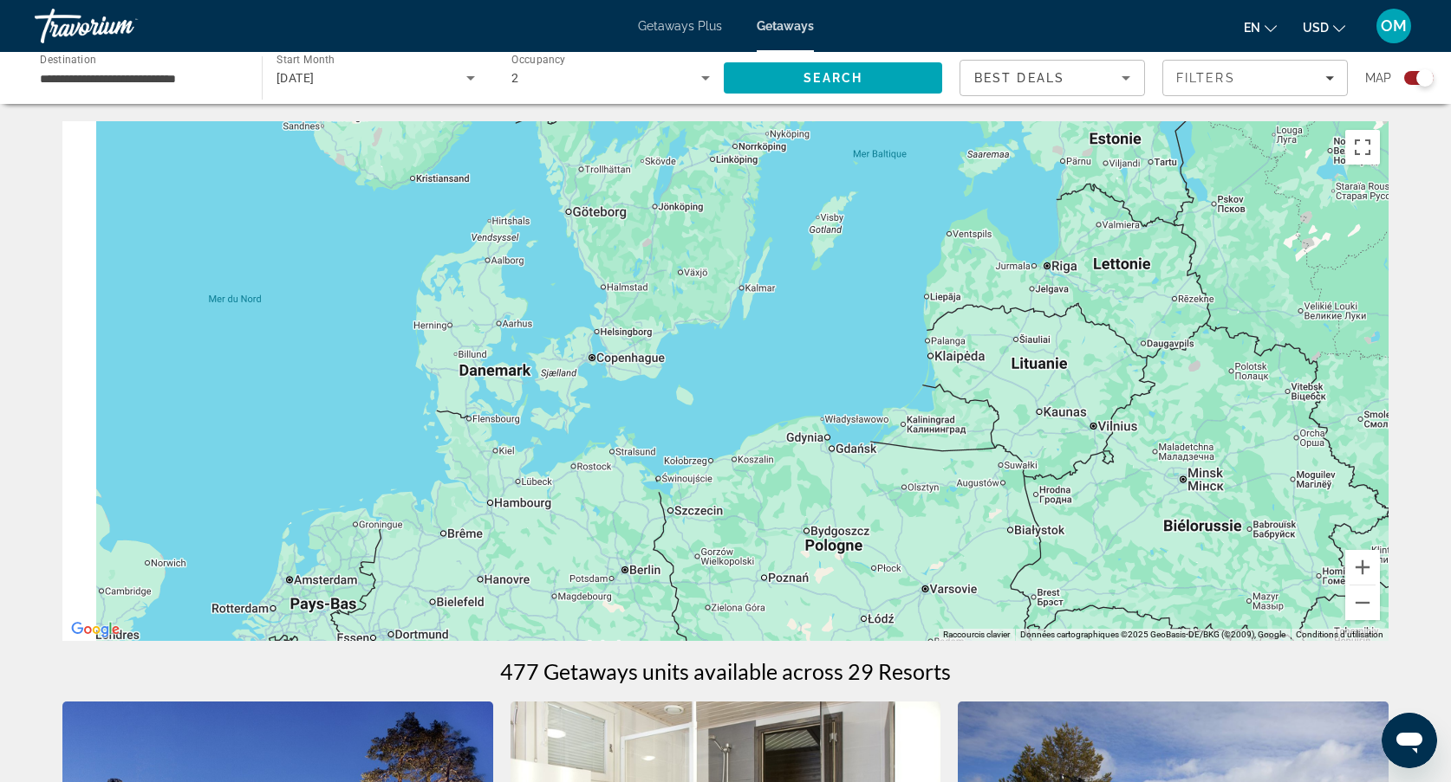
drag, startPoint x: 555, startPoint y: 380, endPoint x: 789, endPoint y: 145, distance: 332.1
click at [782, 149] on div "Pour activer le glissement avec le clavier, appuyez sur Alt+Entrée. Une fois ce…" at bounding box center [725, 381] width 1326 height 520
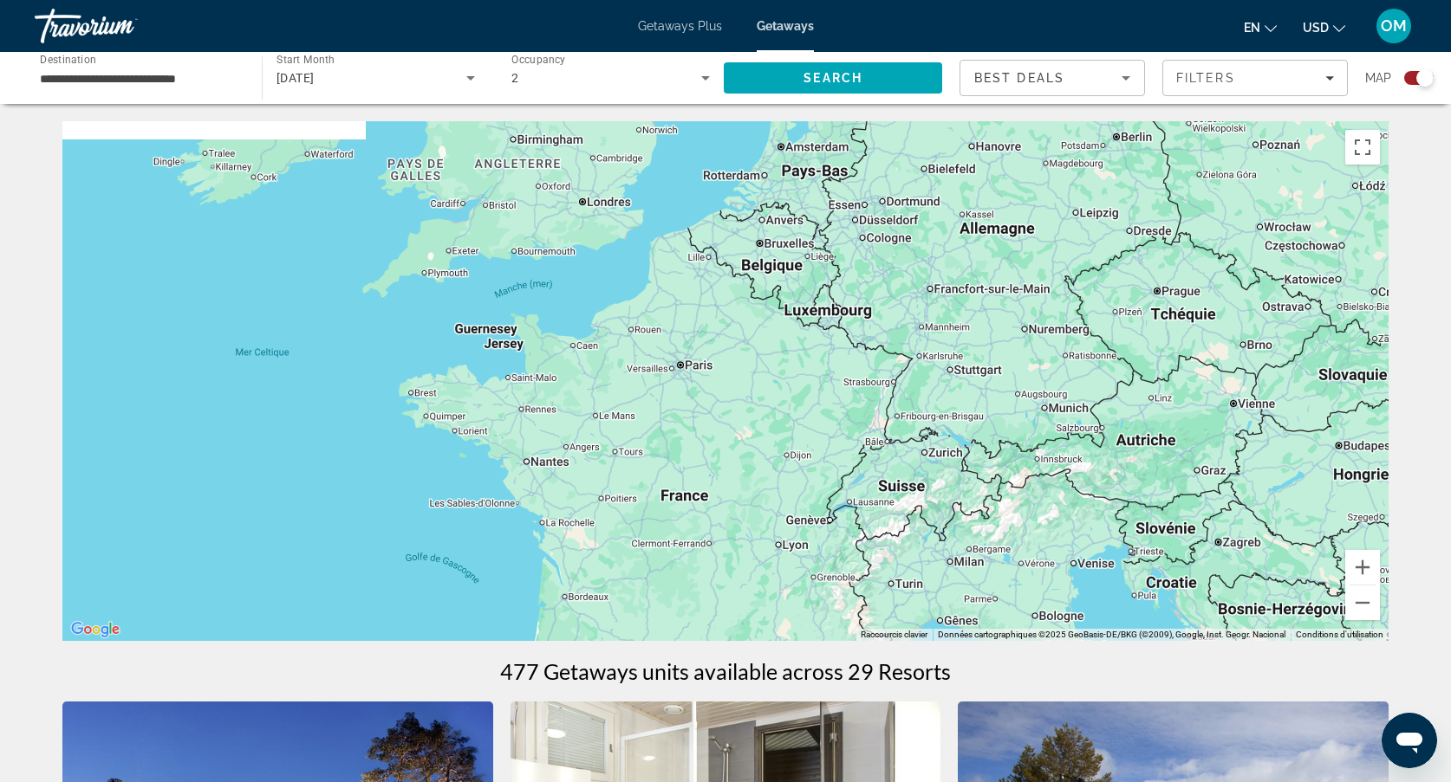
drag, startPoint x: 581, startPoint y: 188, endPoint x: 600, endPoint y: 234, distance: 50.1
click at [600, 230] on div "Pour activer le glissement avec le clavier, appuyez sur Alt+Entrée. Une fois ce…" at bounding box center [725, 381] width 1326 height 520
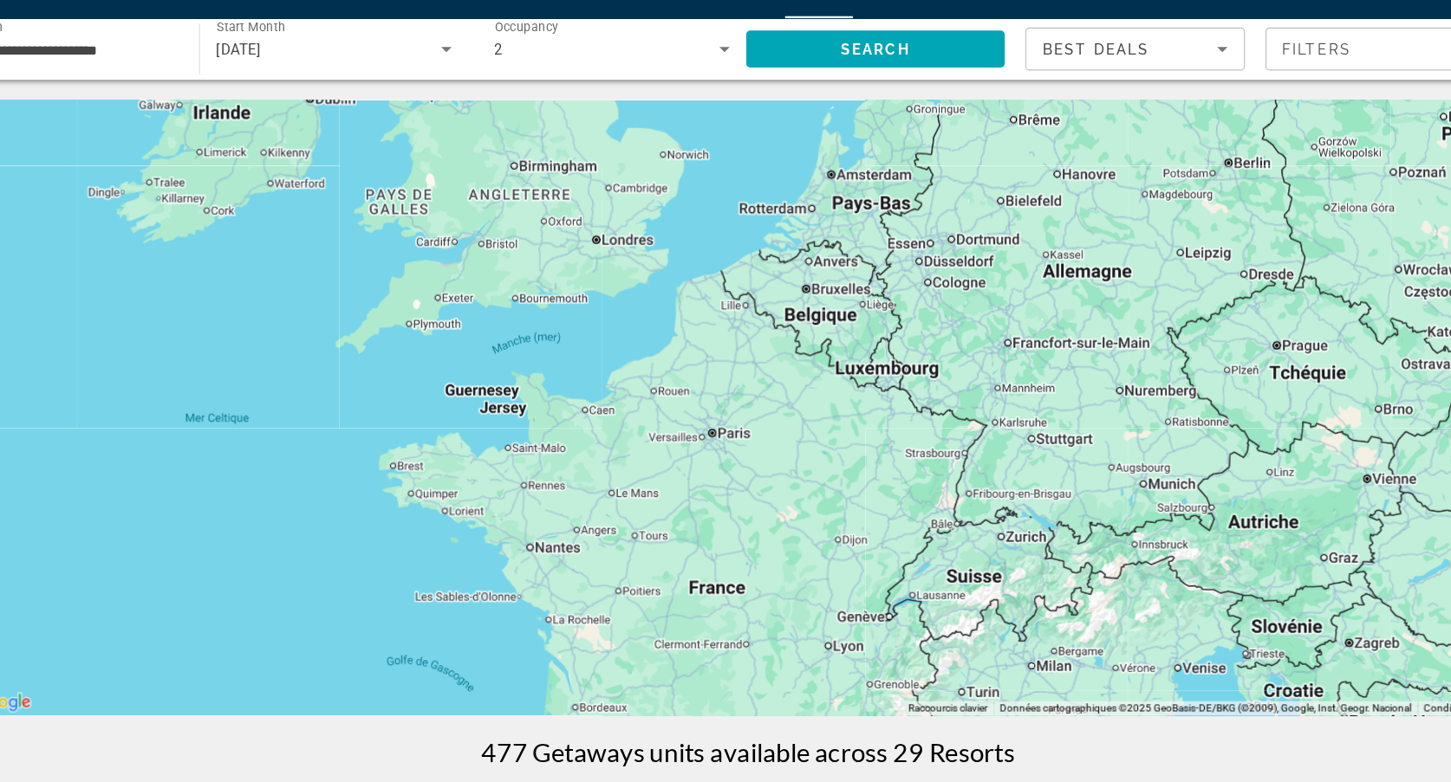
click at [858, 275] on div "Pour activer le glissement avec le clavier, appuyez sur Alt+Entrée. Une fois ce…" at bounding box center [725, 381] width 1326 height 520
click at [517, 228] on div "Pour activer le glissement avec le clavier, appuyez sur Alt+Entrée. Une fois ce…" at bounding box center [725, 381] width 1326 height 520
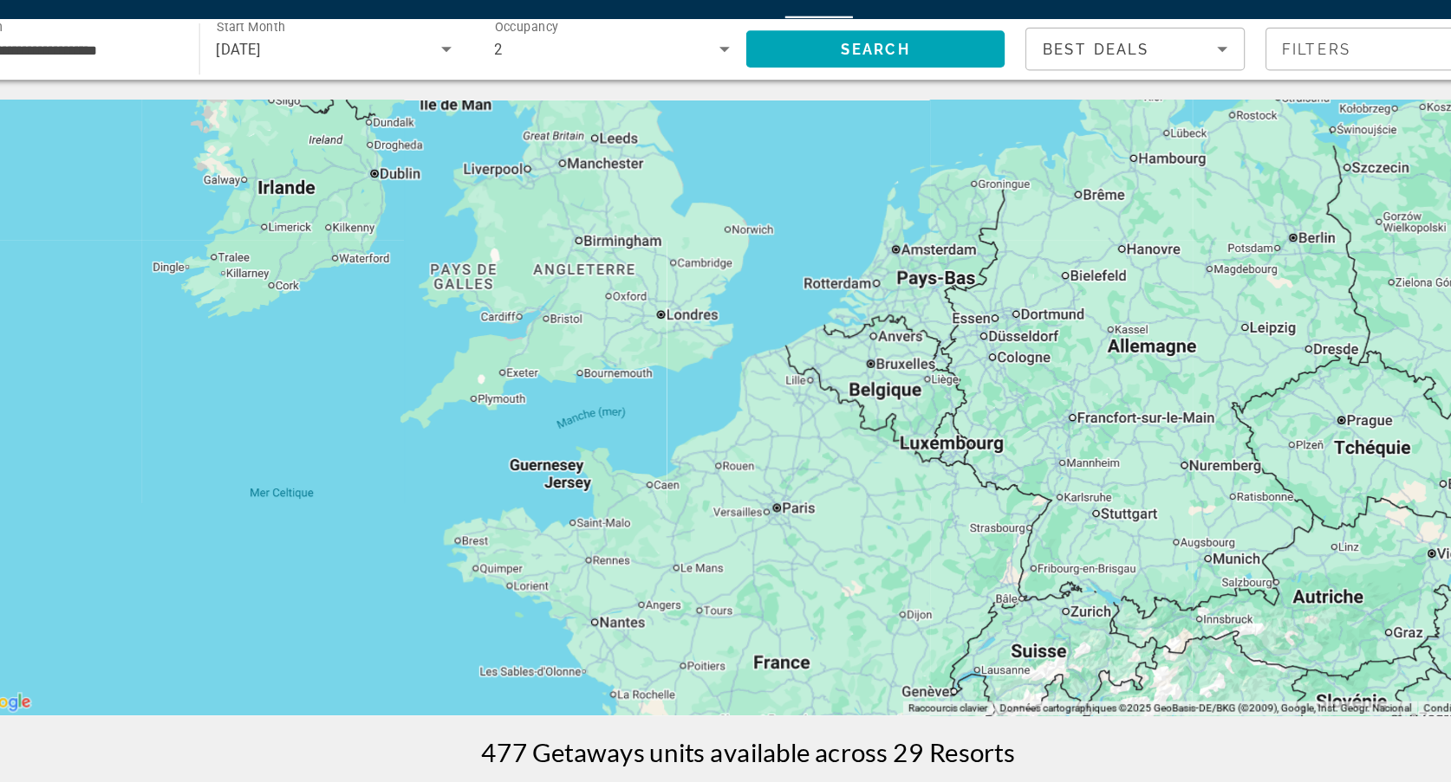
drag, startPoint x: 517, startPoint y: 228, endPoint x: 597, endPoint y: 360, distance: 154.0
click at [597, 360] on div "Pour activer le glissement avec le clavier, appuyez sur Alt+Entrée. Une fois ce…" at bounding box center [725, 381] width 1326 height 520
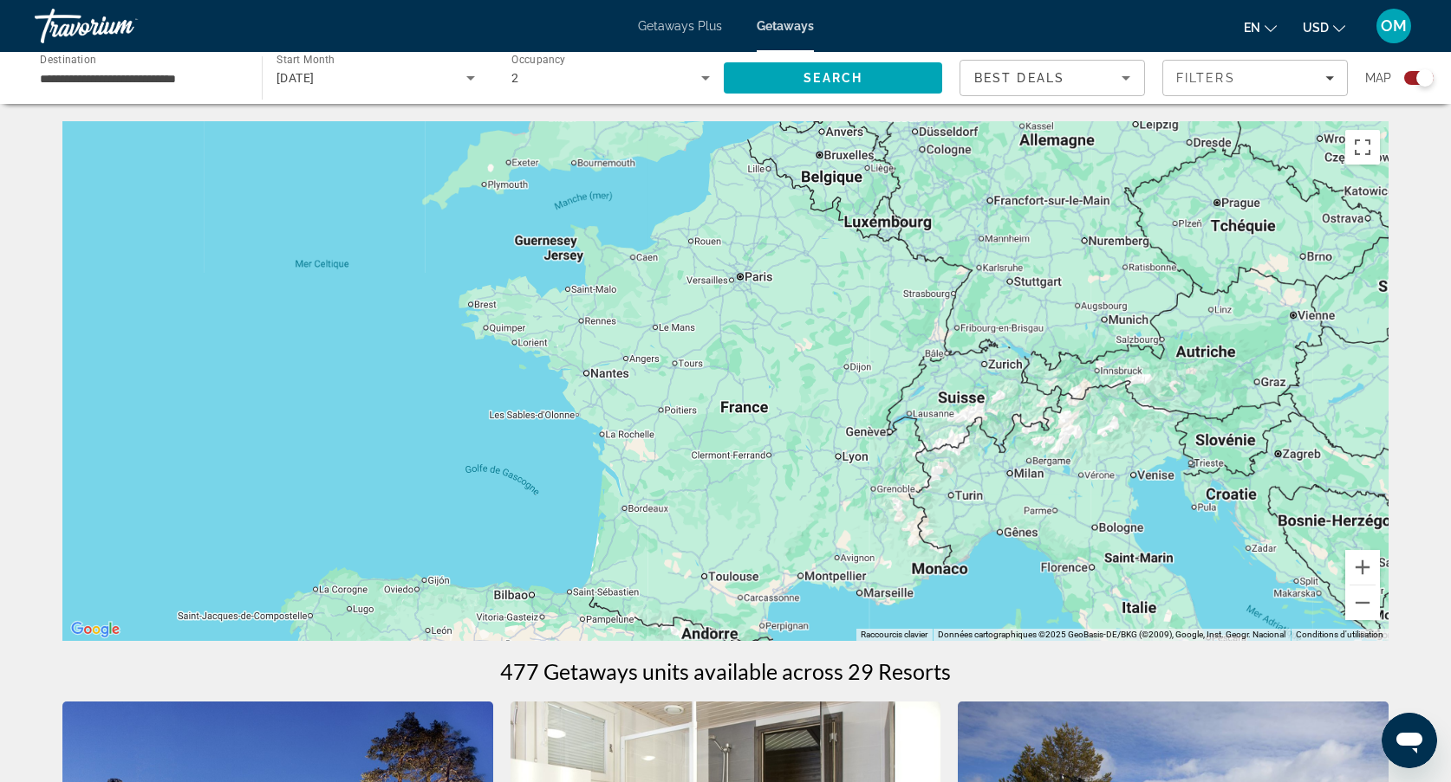
drag, startPoint x: 802, startPoint y: 497, endPoint x: 776, endPoint y: 230, distance: 267.3
click at [776, 230] on div "Main content" at bounding box center [725, 381] width 1326 height 520
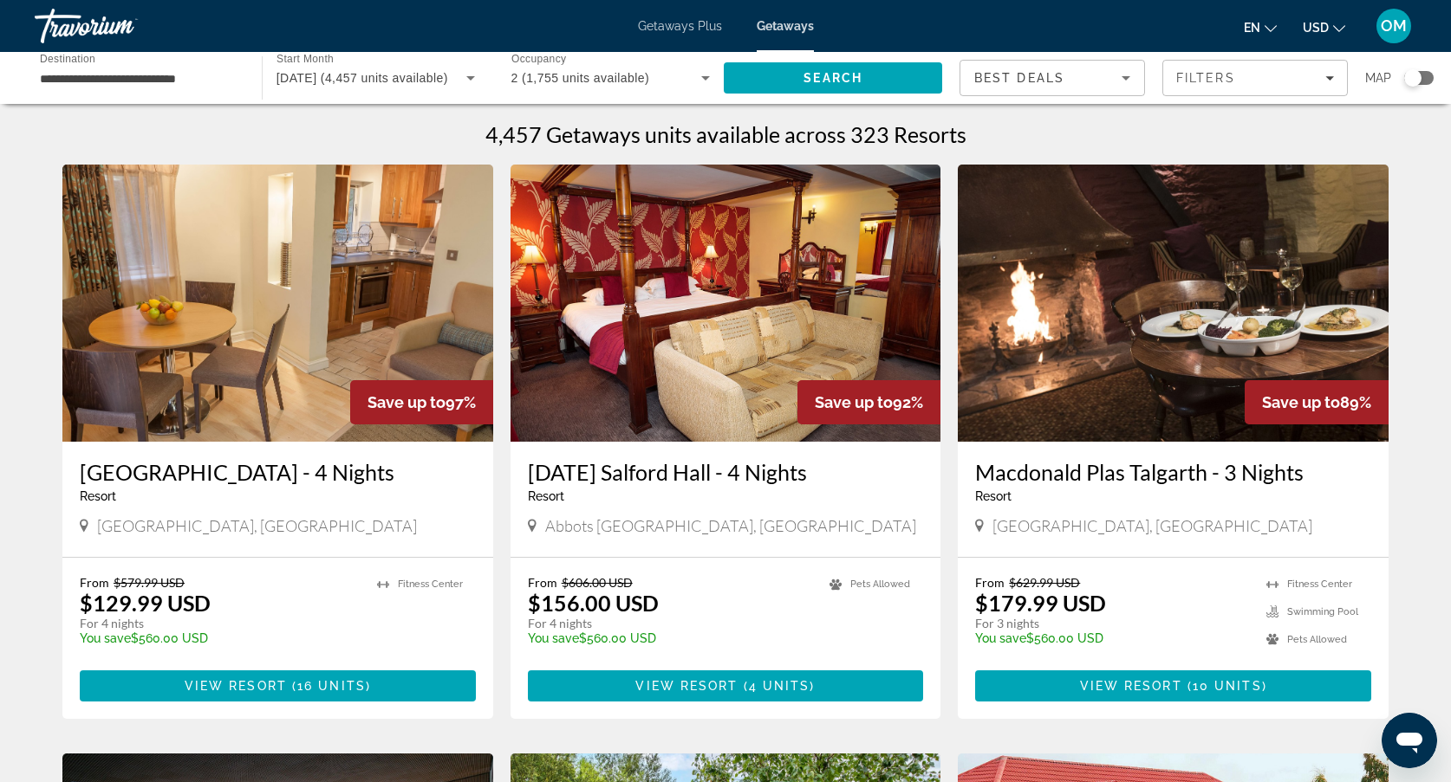
click at [1410, 88] on div "Map" at bounding box center [1399, 78] width 68 height 36
click at [1414, 82] on div "Search widget" at bounding box center [1412, 77] width 17 height 17
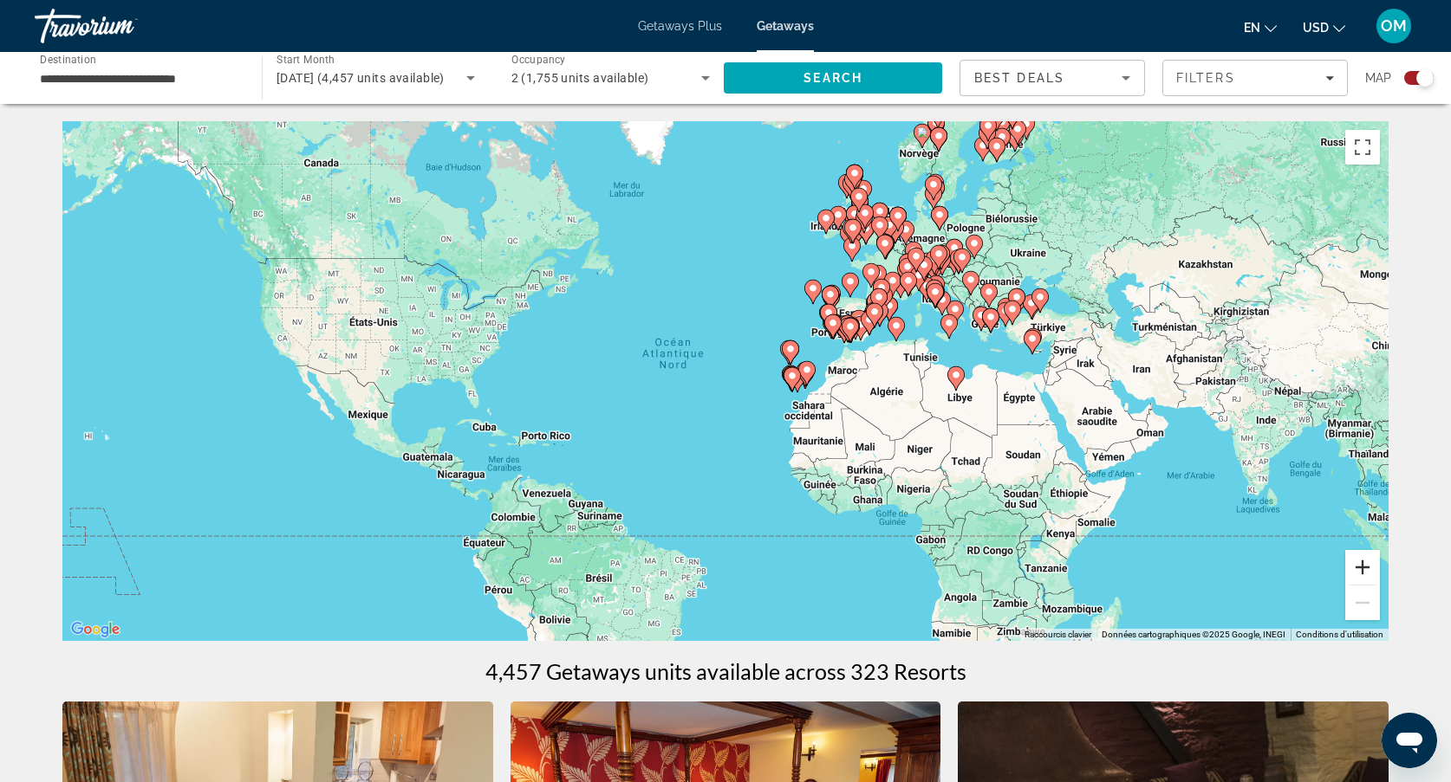
click at [1373, 551] on button "Zoom avant" at bounding box center [1362, 567] width 35 height 35
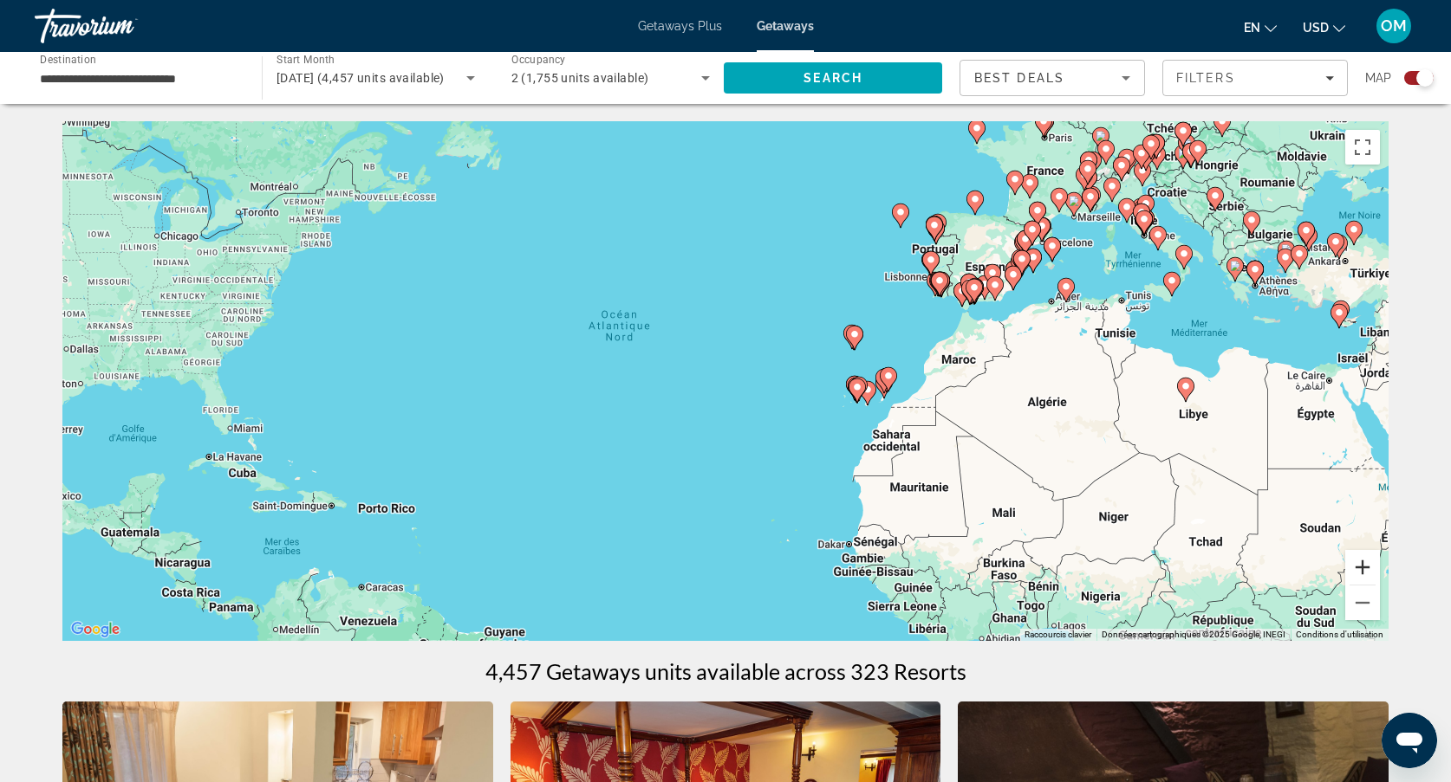
click at [1373, 551] on button "Zoom avant" at bounding box center [1362, 567] width 35 height 35
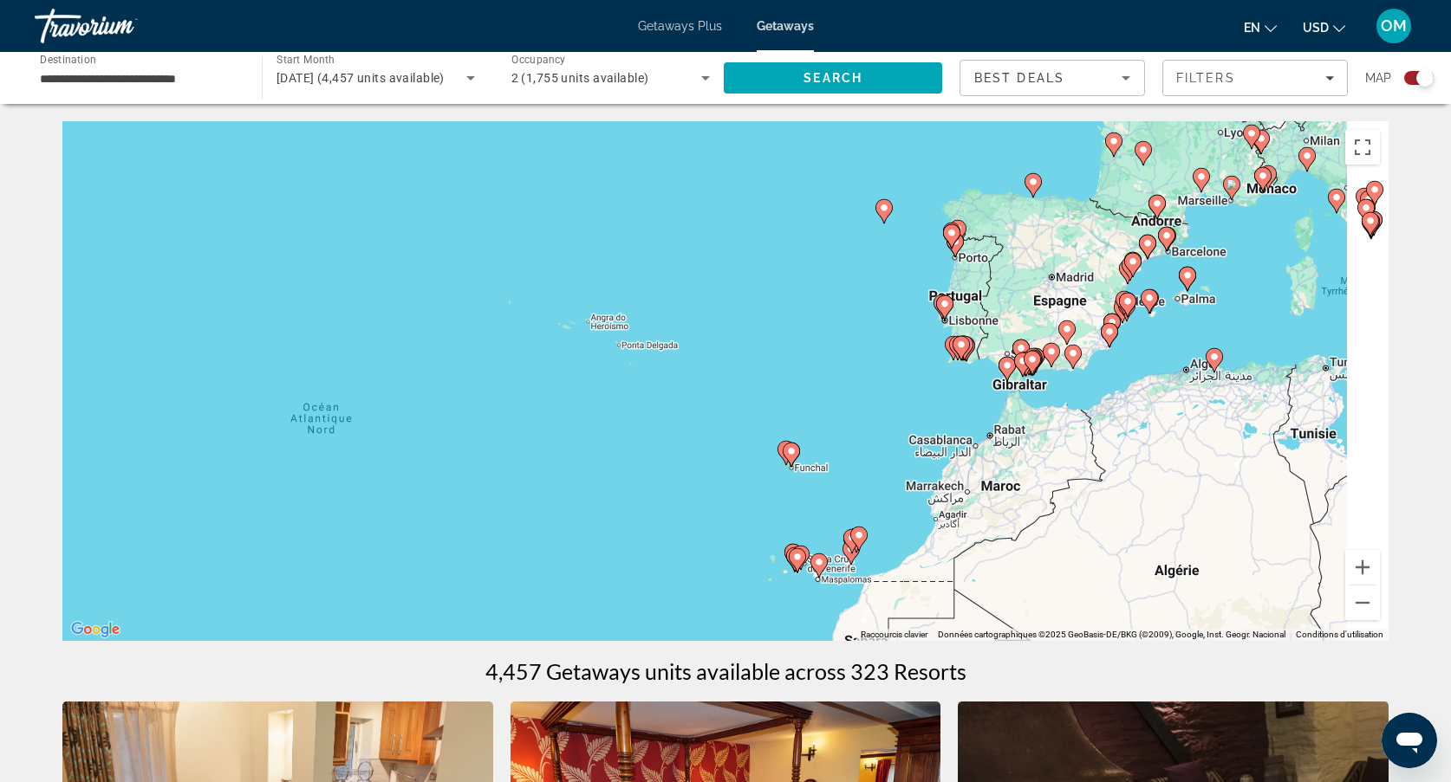
drag, startPoint x: 1210, startPoint y: 275, endPoint x: 852, endPoint y: 533, distance: 441.3
click at [853, 533] on div "Pour activer le glissement avec le clavier, appuyez sur Alt+Entrée. Une fois ce…" at bounding box center [725, 381] width 1326 height 520
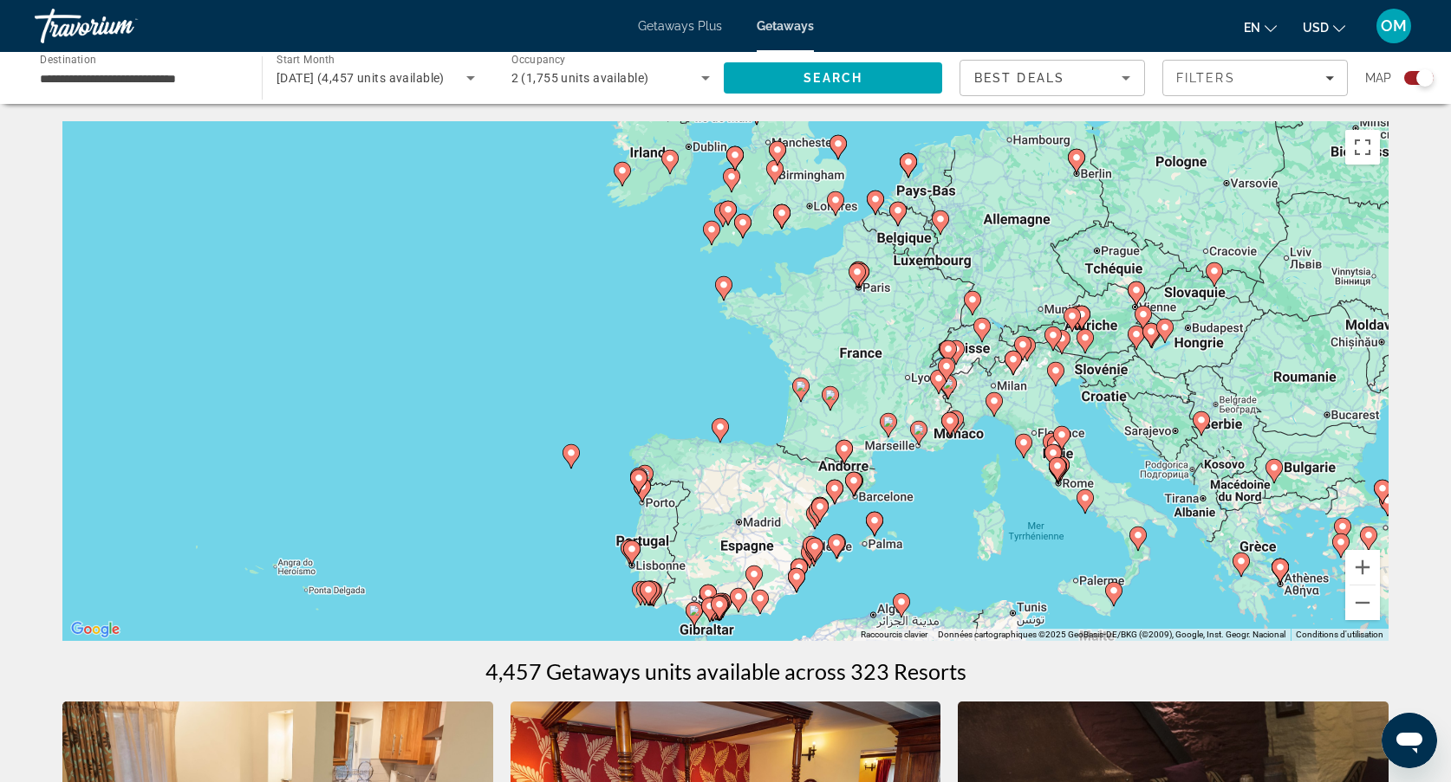
drag, startPoint x: 865, startPoint y: 328, endPoint x: 874, endPoint y: 501, distance: 172.7
click at [874, 501] on div "Pour activer le glissement avec le clavier, appuyez sur Alt+Entrée. Une fois ce…" at bounding box center [725, 381] width 1326 height 520
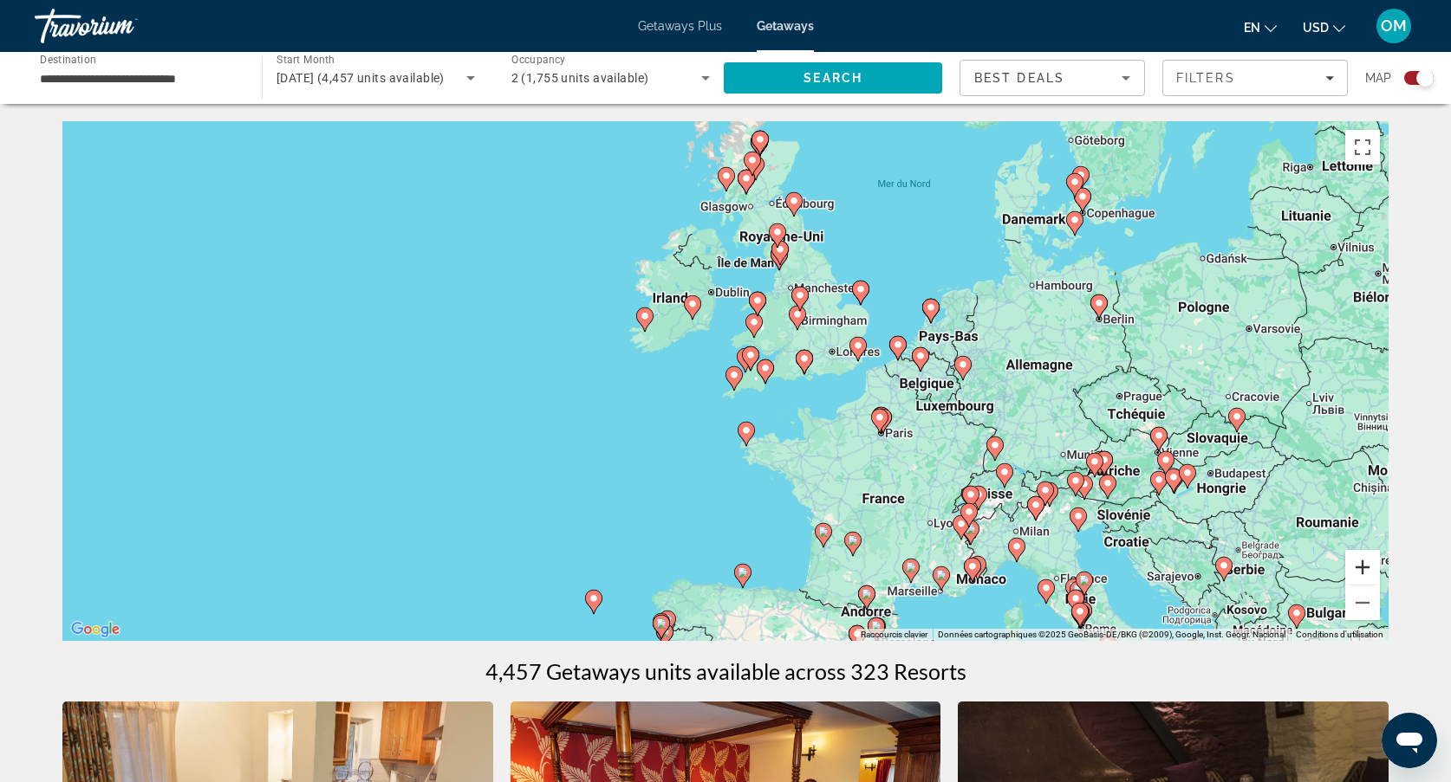
click at [1368, 566] on button "Zoom avant" at bounding box center [1362, 567] width 35 height 35
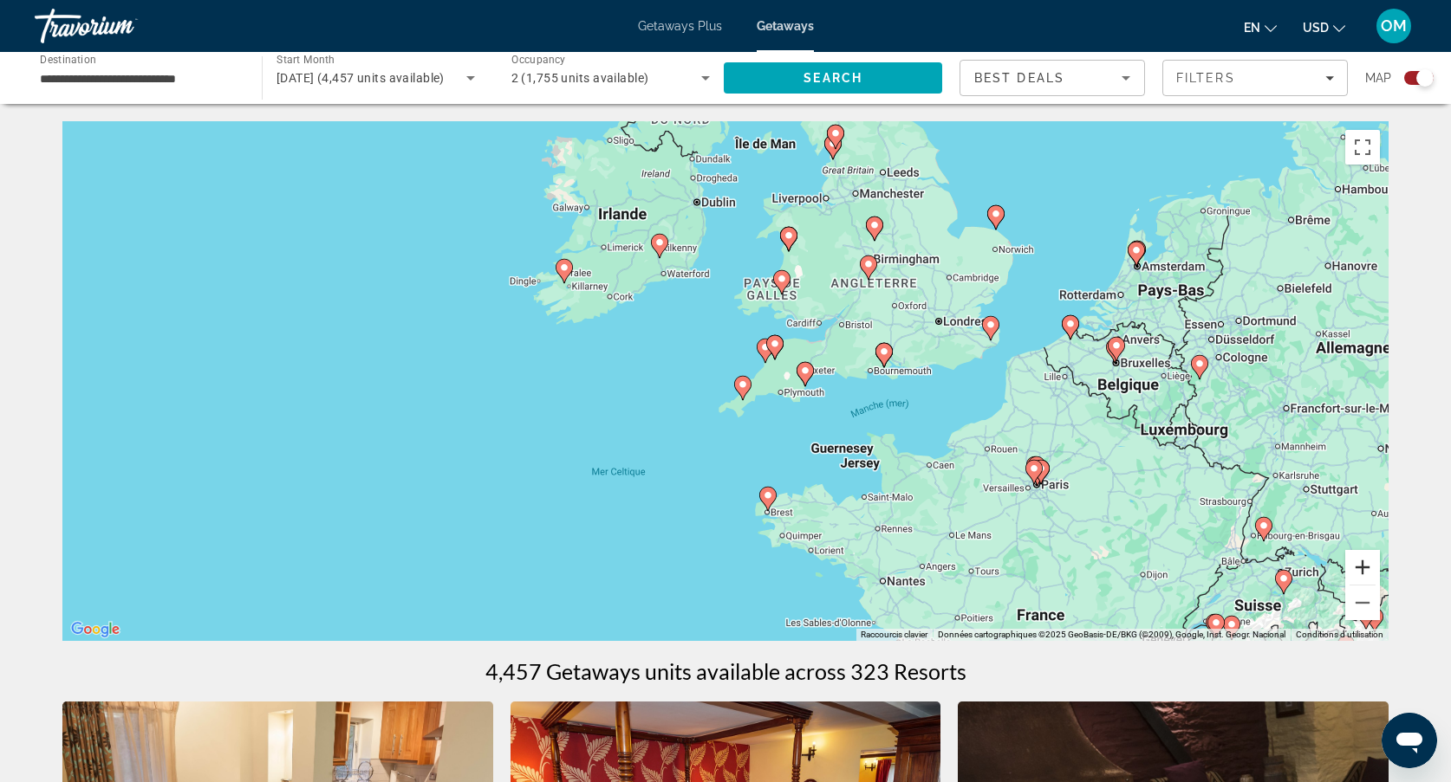
click at [1368, 566] on button "Zoom avant" at bounding box center [1362, 567] width 35 height 35
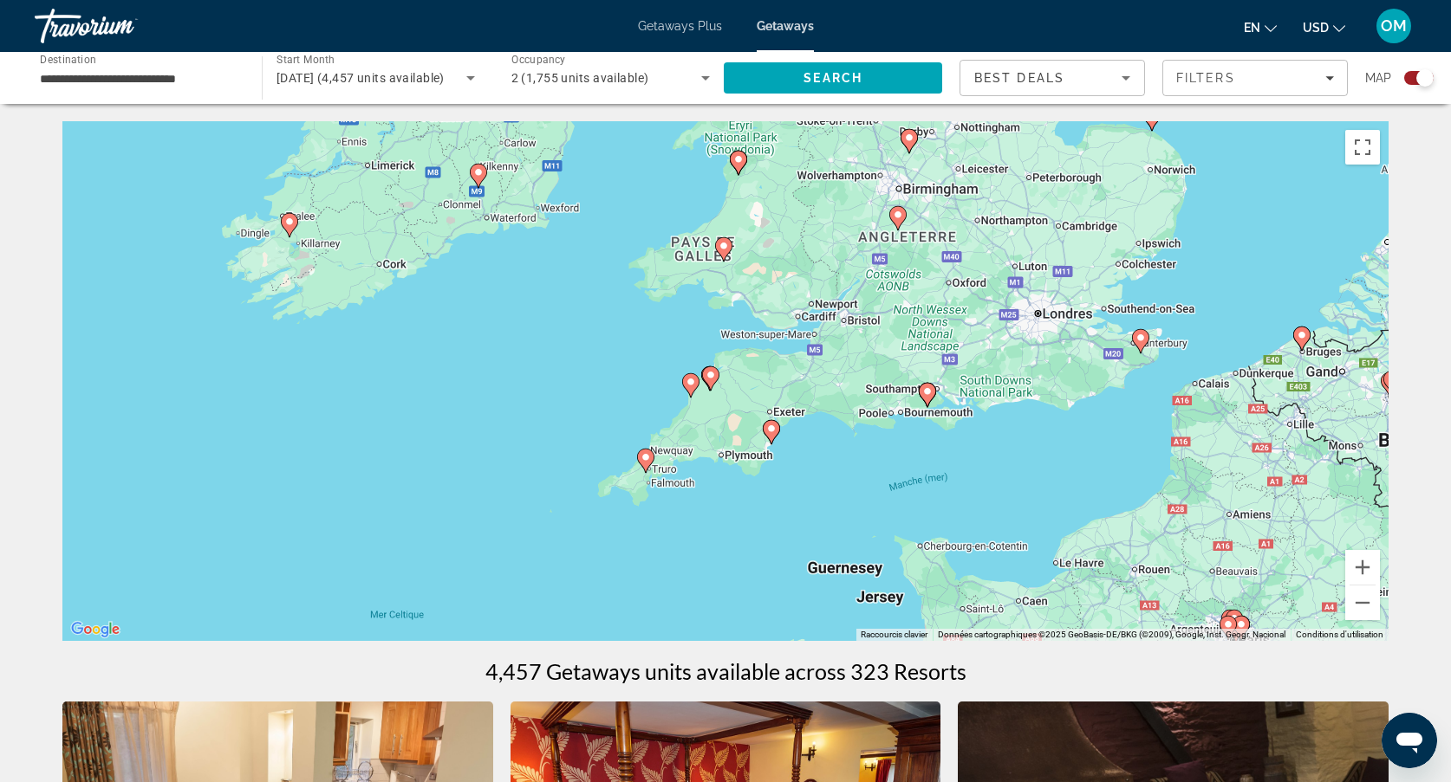
drag, startPoint x: 1178, startPoint y: 292, endPoint x: 1061, endPoint y: 345, distance: 127.6
click at [1061, 345] on div "Pour activer le glissement avec le clavier, appuyez sur Alt+Entrée. Une fois ce…" at bounding box center [725, 381] width 1326 height 520
